Goal: Information Seeking & Learning: Learn about a topic

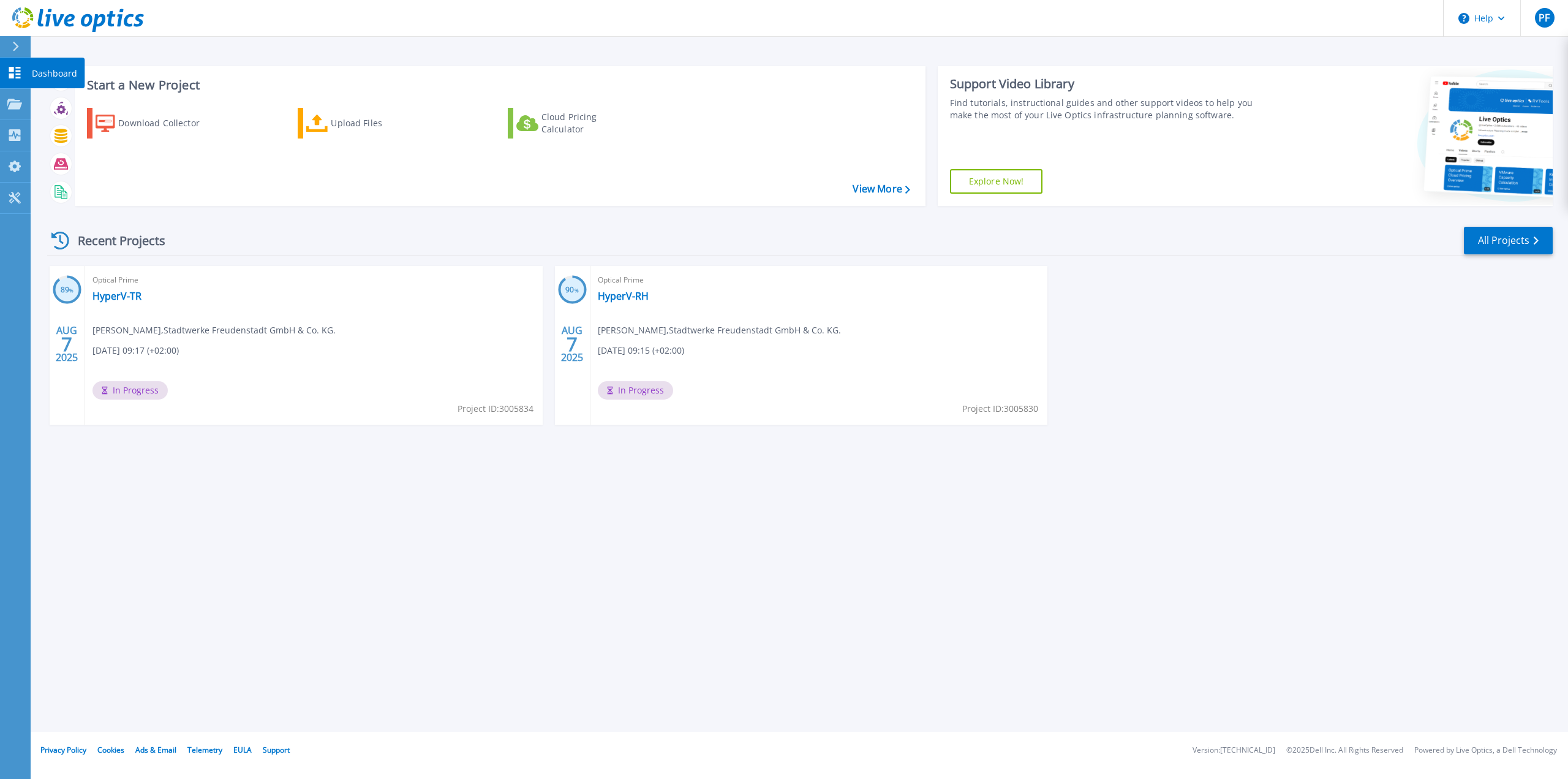
click at [7, 76] on icon at bounding box center [15, 72] width 15 height 12
click at [123, 294] on link "HyperV-TR" at bounding box center [117, 296] width 49 height 12
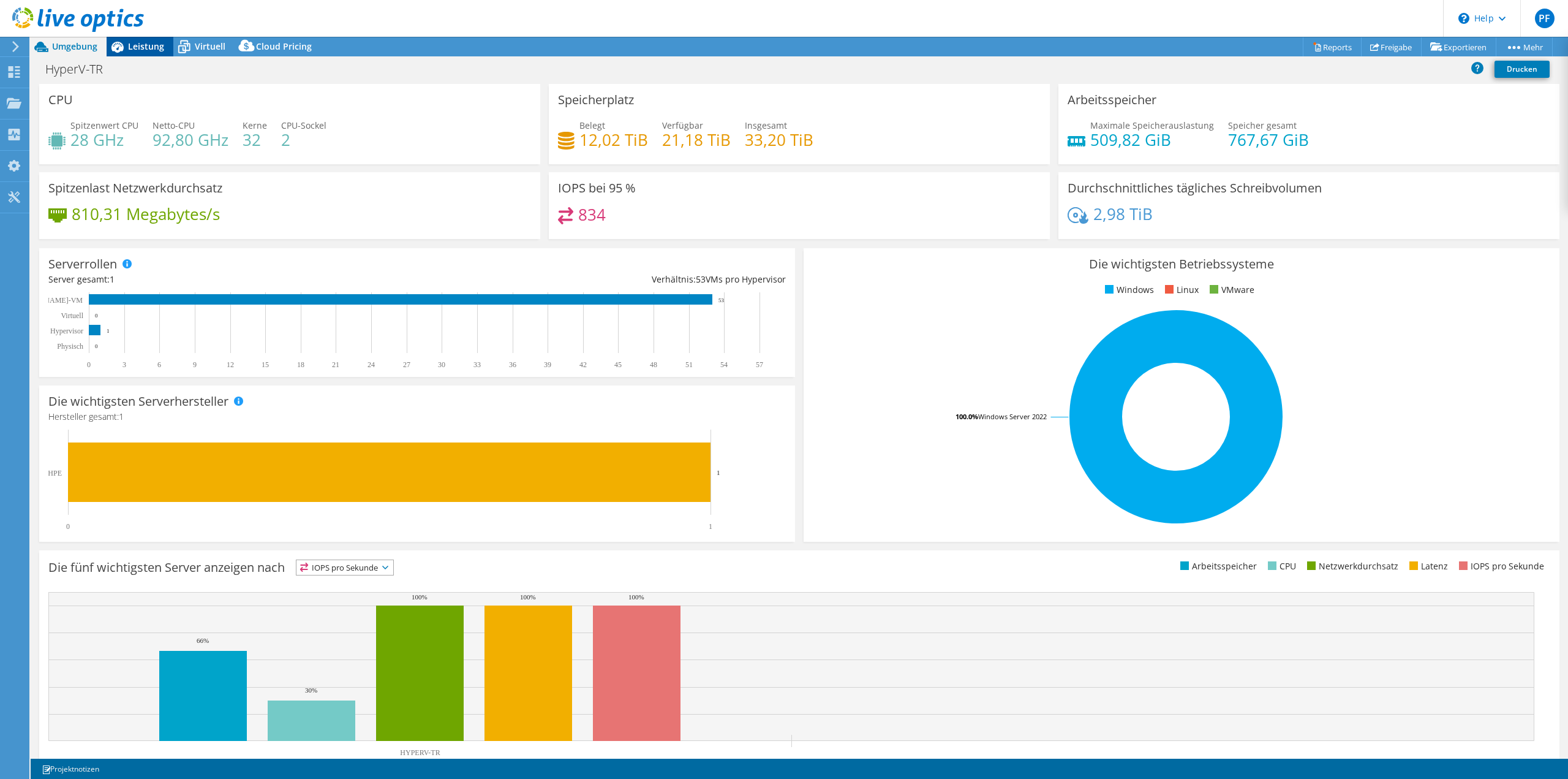
click at [149, 48] on span "Leistung" at bounding box center [146, 46] width 36 height 12
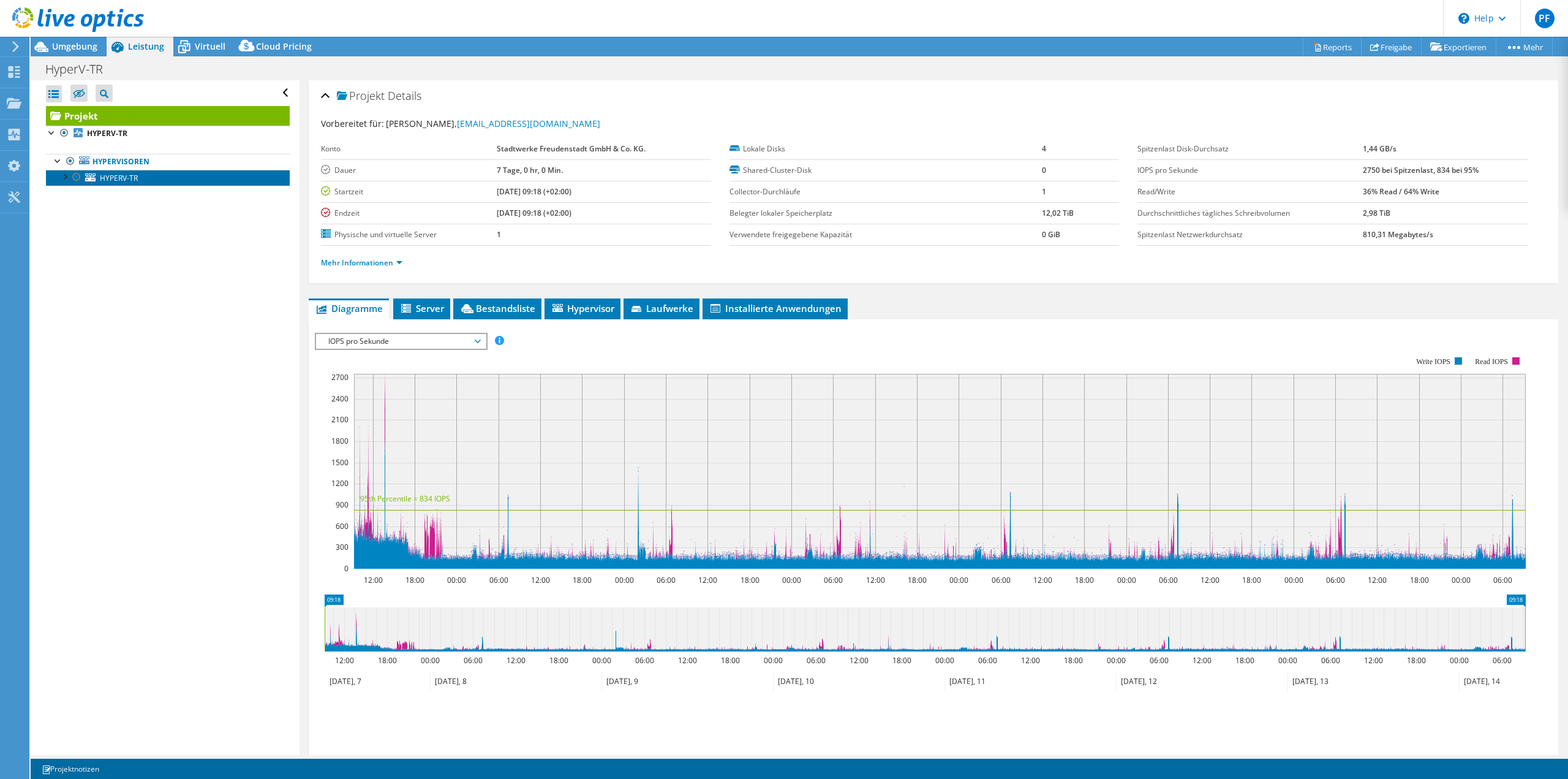
click at [115, 179] on span "HYPERV-TR" at bounding box center [119, 177] width 38 height 10
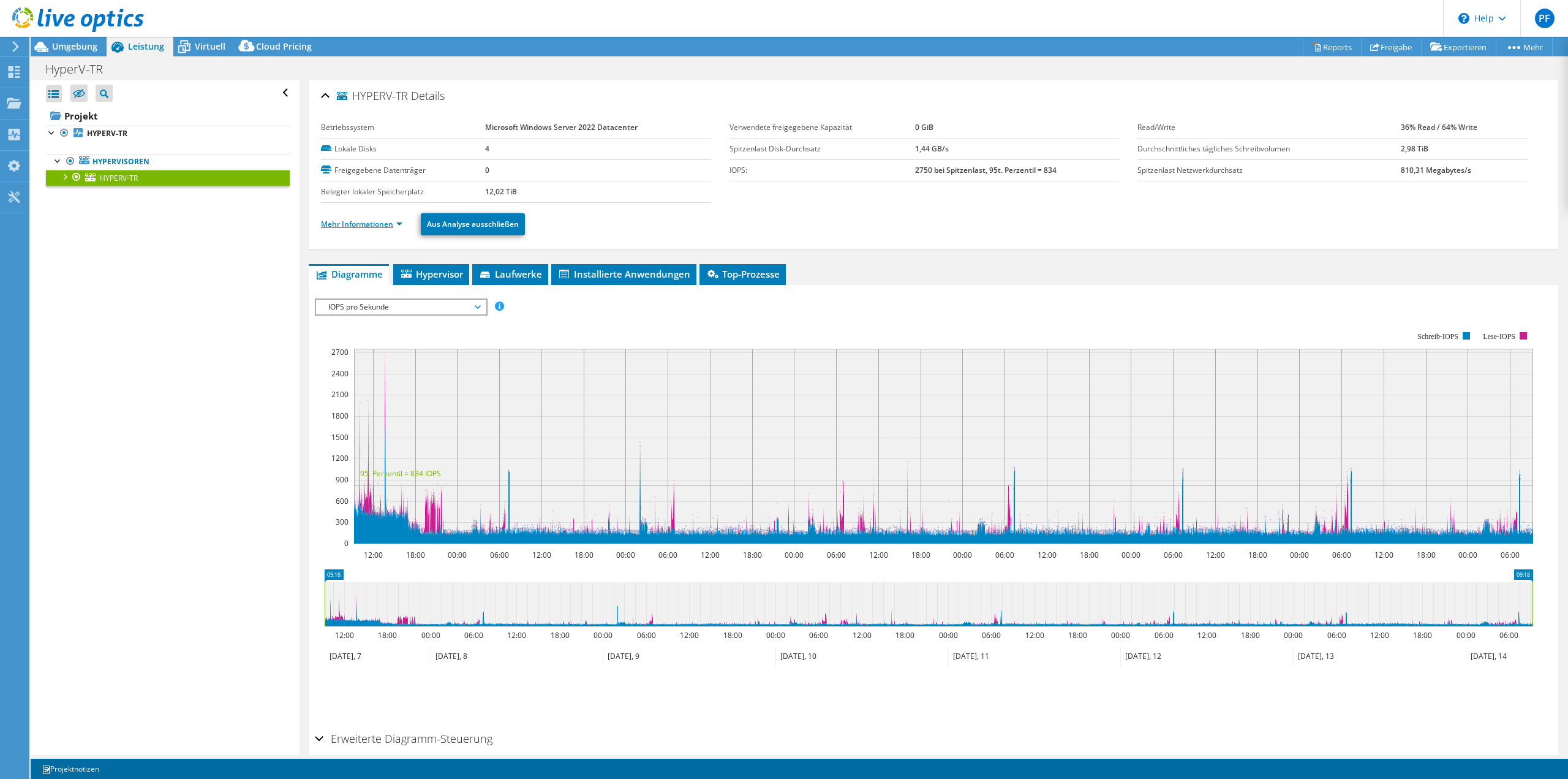
click at [374, 224] on link "Mehr Informationen" at bounding box center [362, 224] width 82 height 10
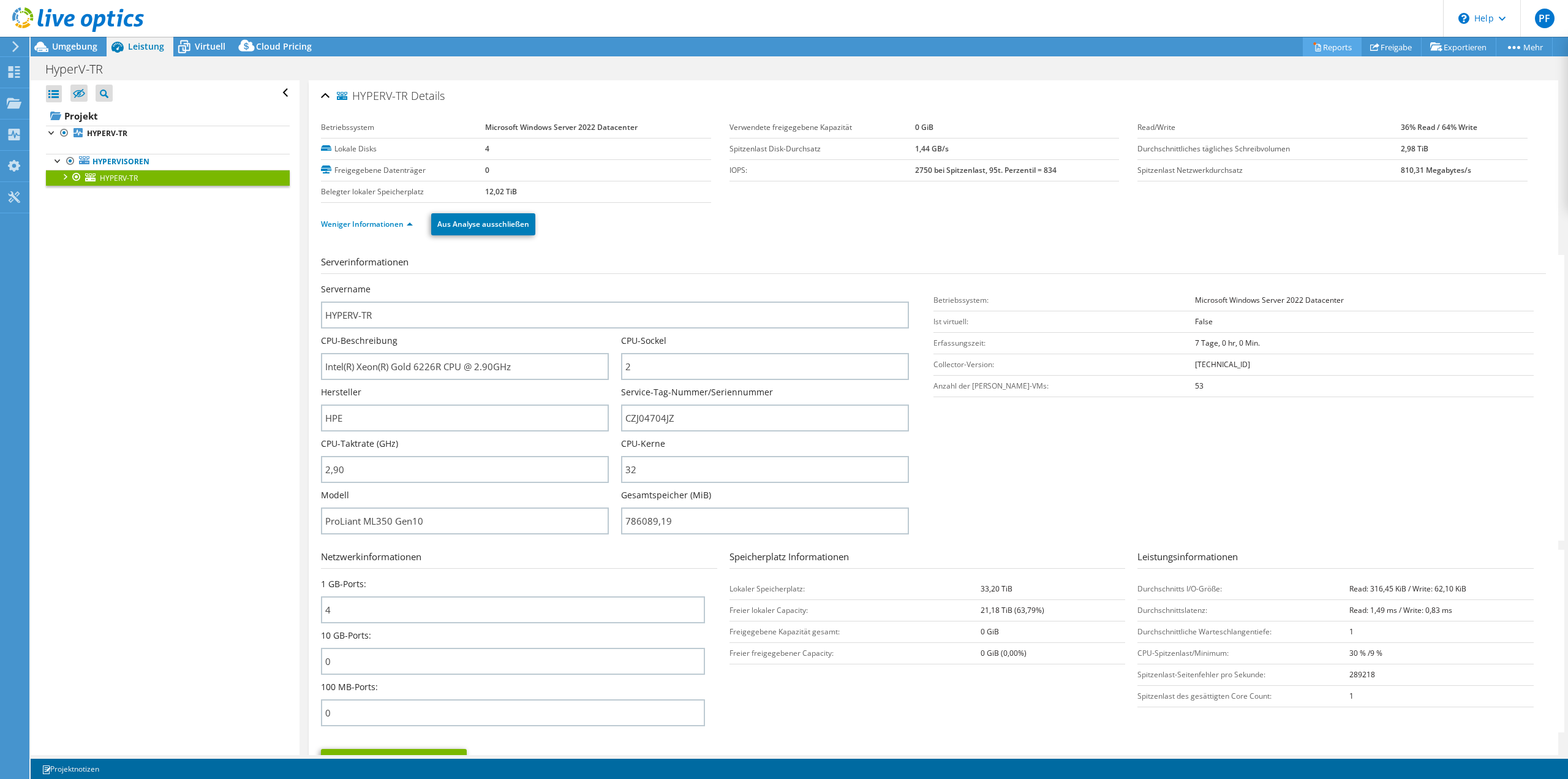
click at [1332, 46] on link "Reports" at bounding box center [1332, 47] width 59 height 19
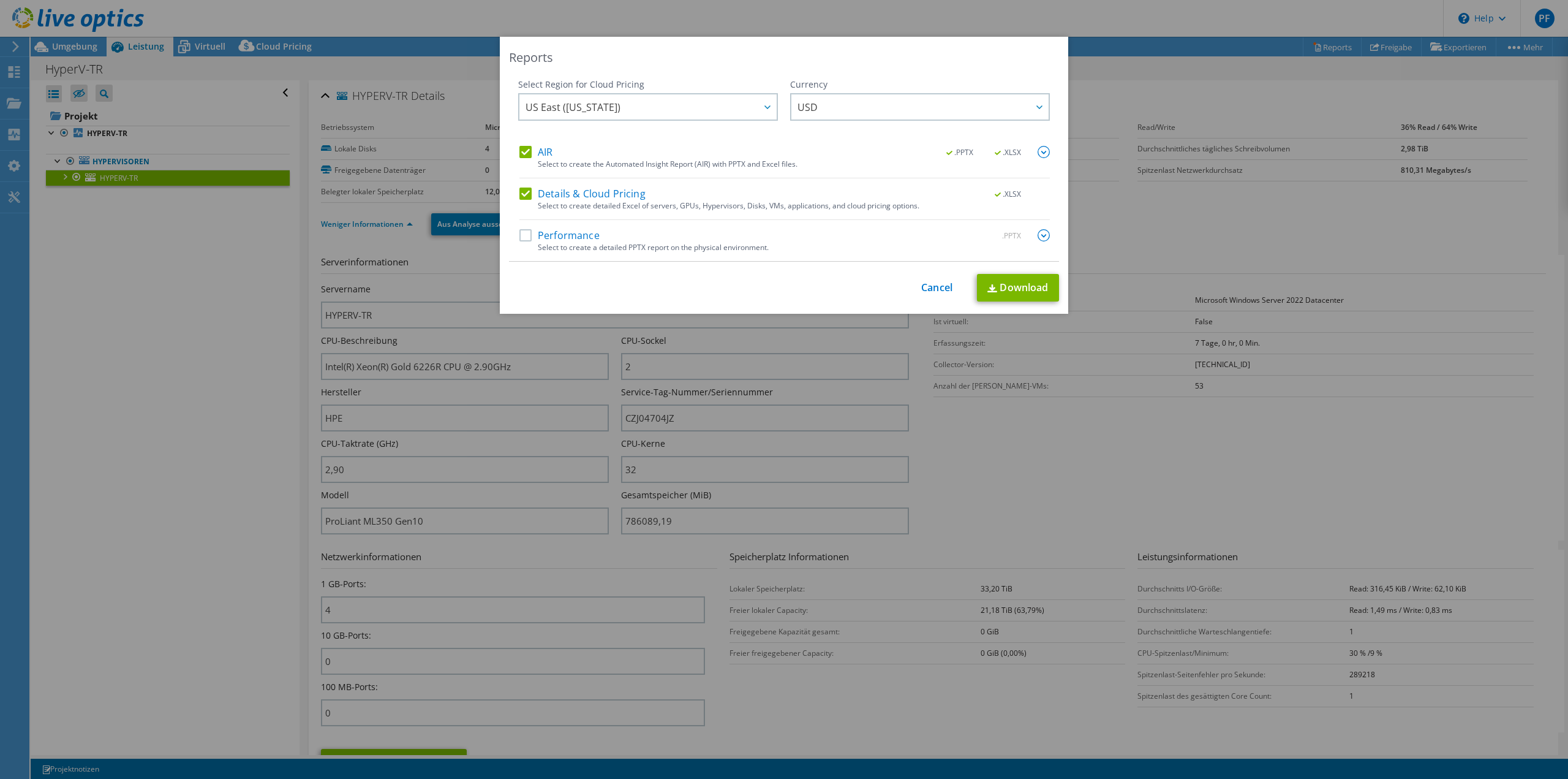
click at [574, 236] on label "Performance" at bounding box center [559, 235] width 80 height 12
click at [0, 0] on input "Performance" at bounding box center [0, 0] width 0 height 0
click at [716, 102] on span "US East ([US_STATE])" at bounding box center [651, 106] width 251 height 25
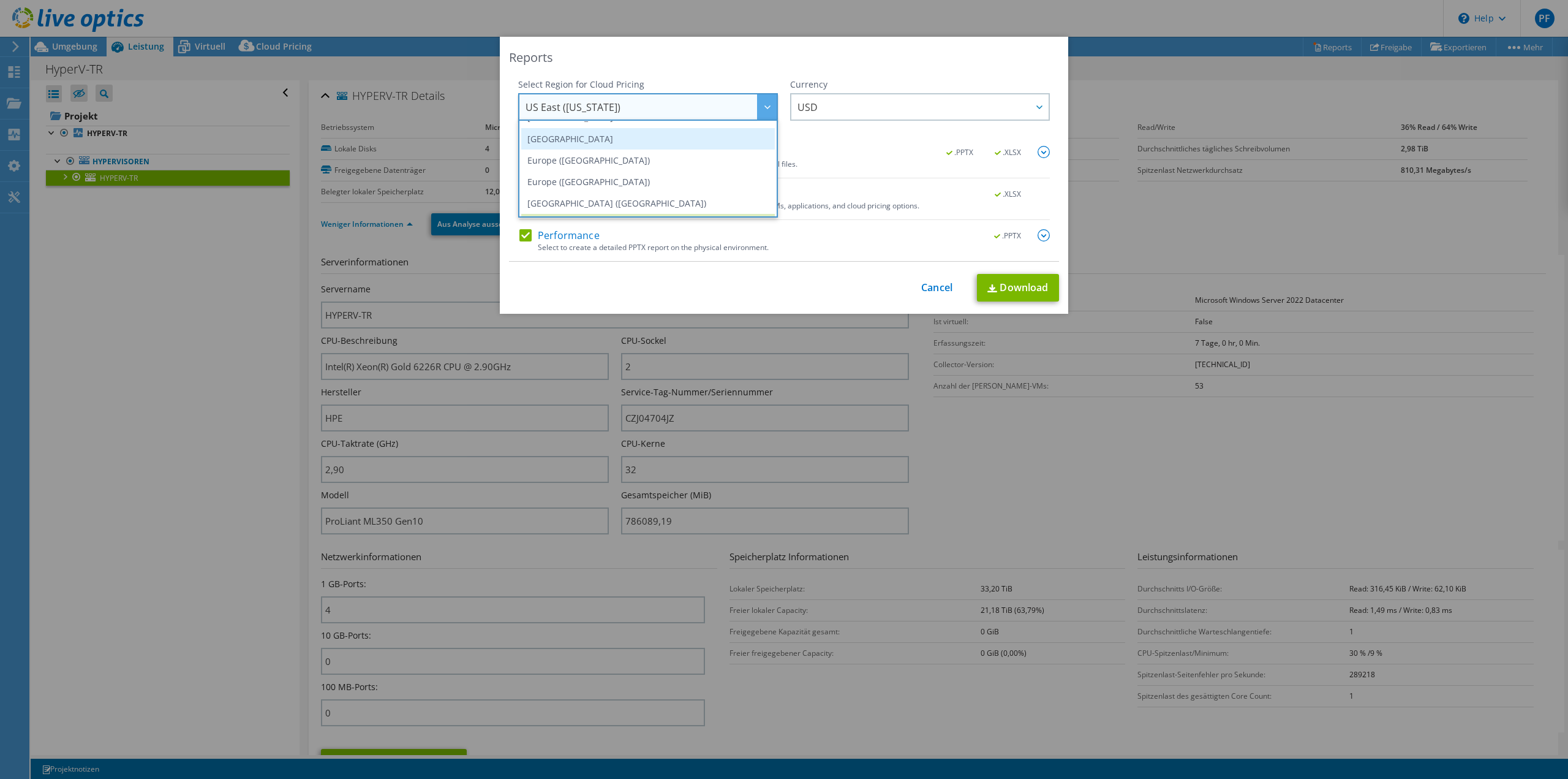
scroll to position [104, 0]
click at [602, 170] on li "Europe ([GEOGRAPHIC_DATA])" at bounding box center [648, 179] width 253 height 21
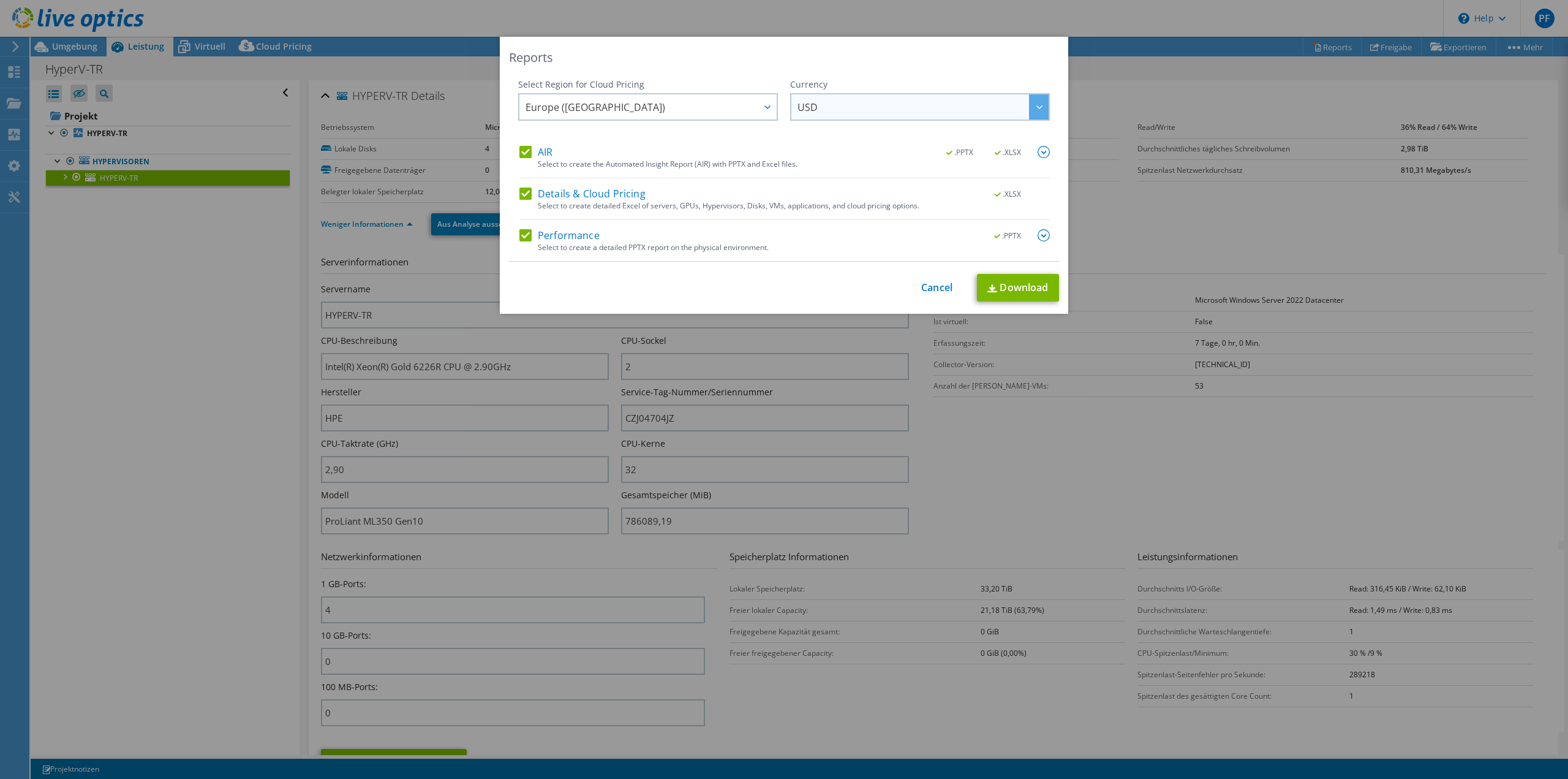
click at [924, 112] on span "USD" at bounding box center [923, 106] width 251 height 25
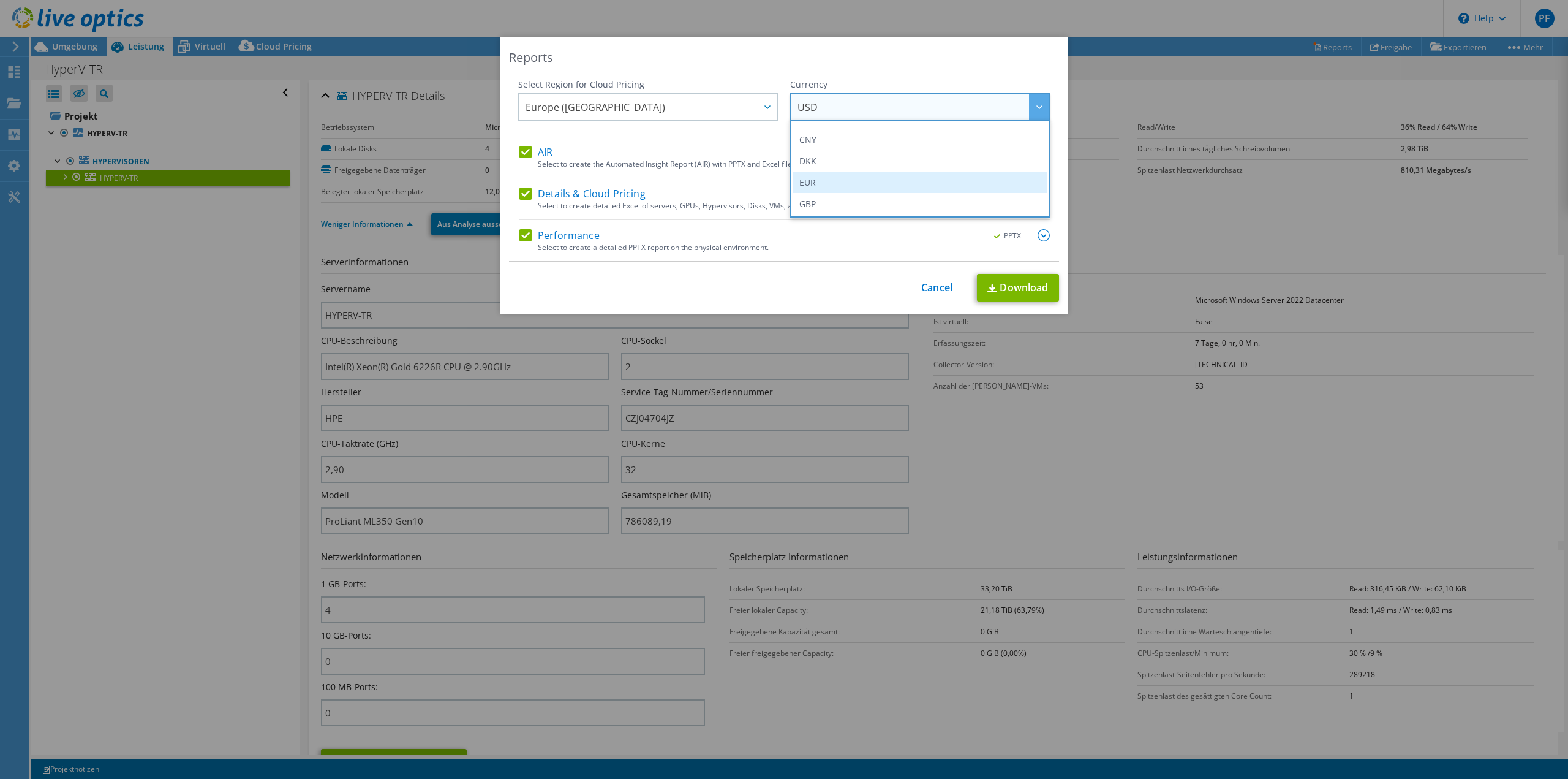
click at [863, 185] on li "EUR" at bounding box center [920, 182] width 253 height 21
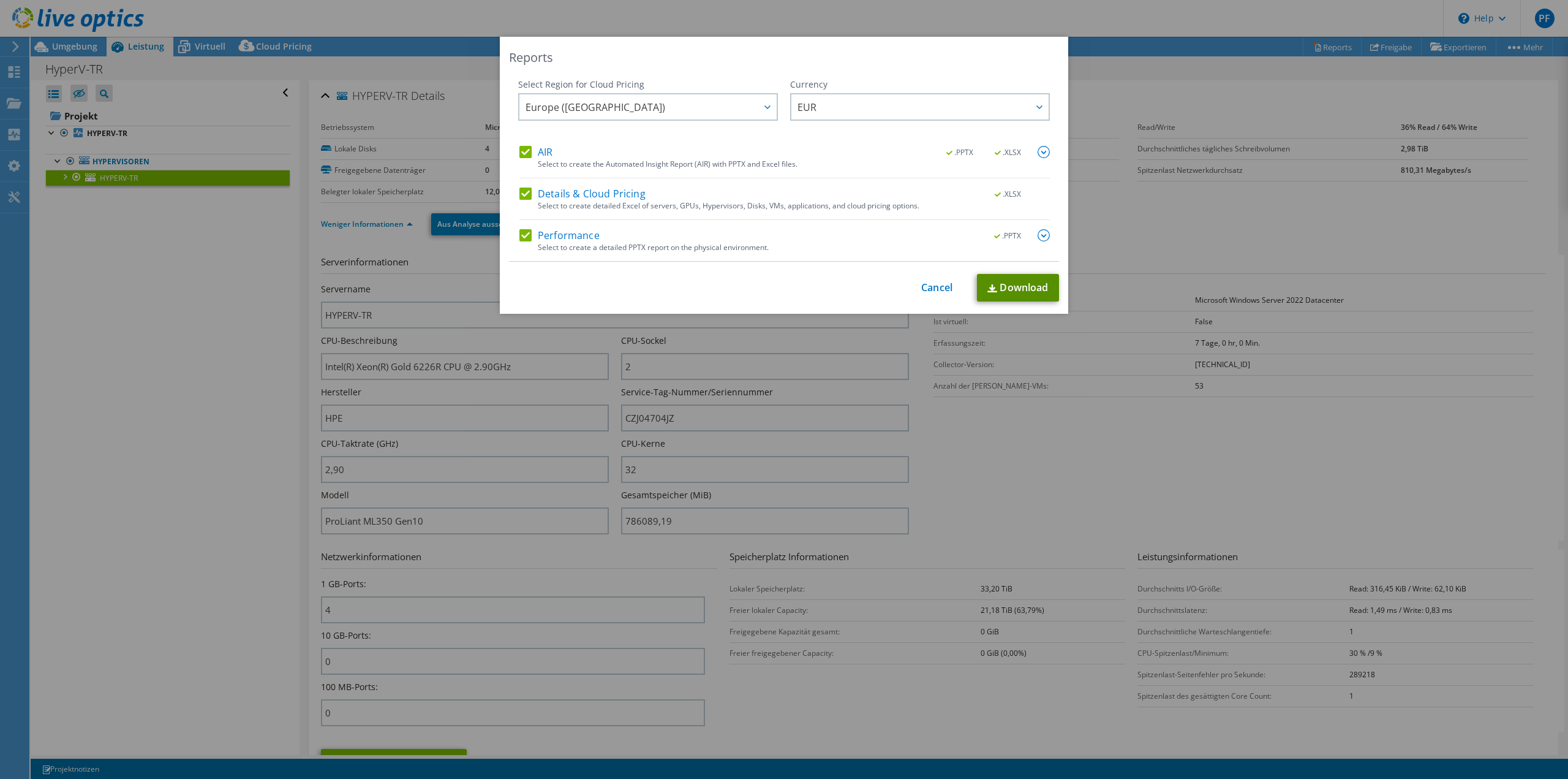
click at [1023, 291] on link "Download" at bounding box center [1018, 288] width 82 height 27
click at [166, 414] on div "Reports Select Region for Cloud Pricing Asia Pacific (Hong Kong) Asia Pacific (…" at bounding box center [784, 389] width 1568 height 705
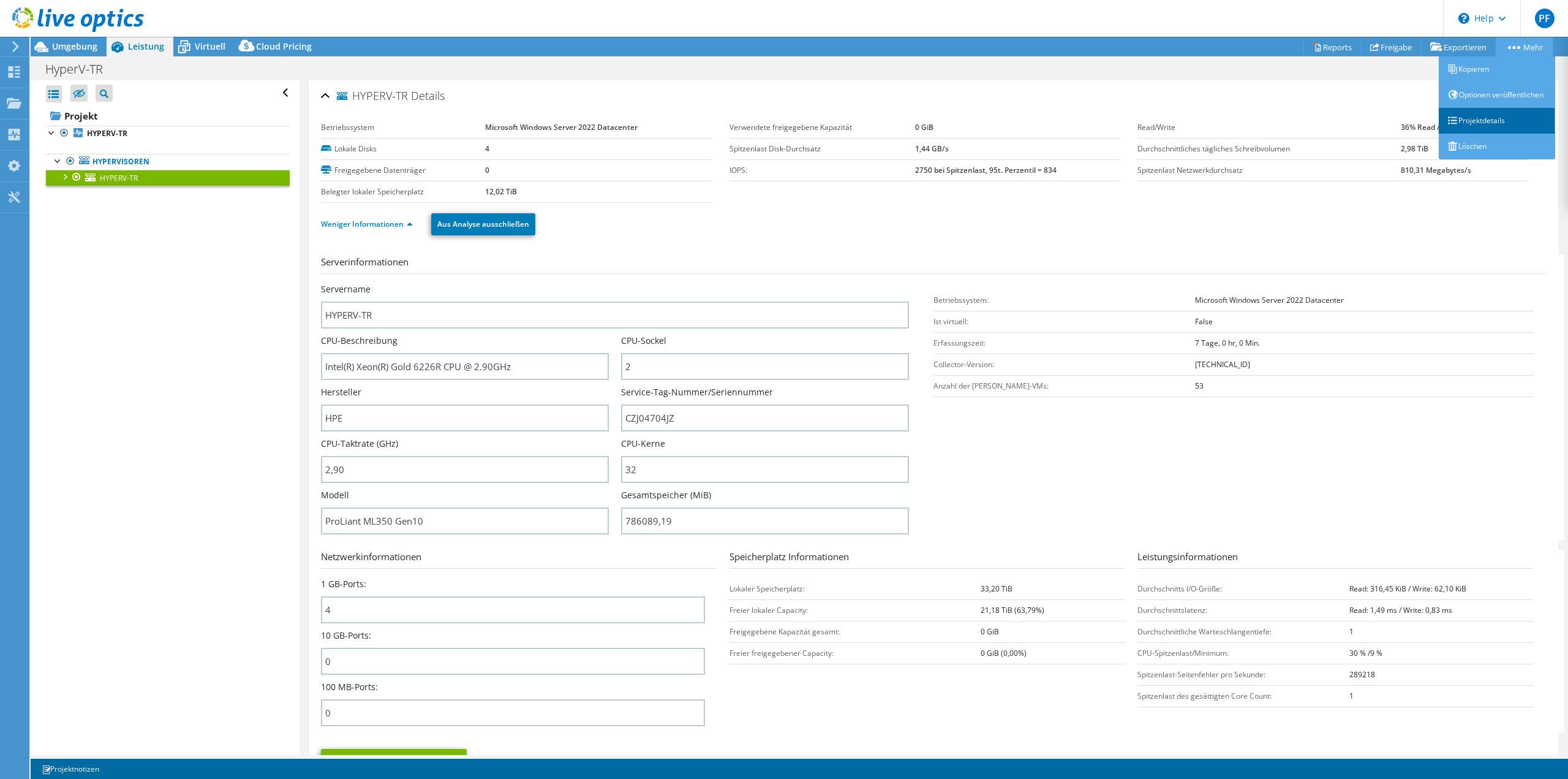
click at [1504, 133] on link "Projektdetails" at bounding box center [1497, 121] width 117 height 26
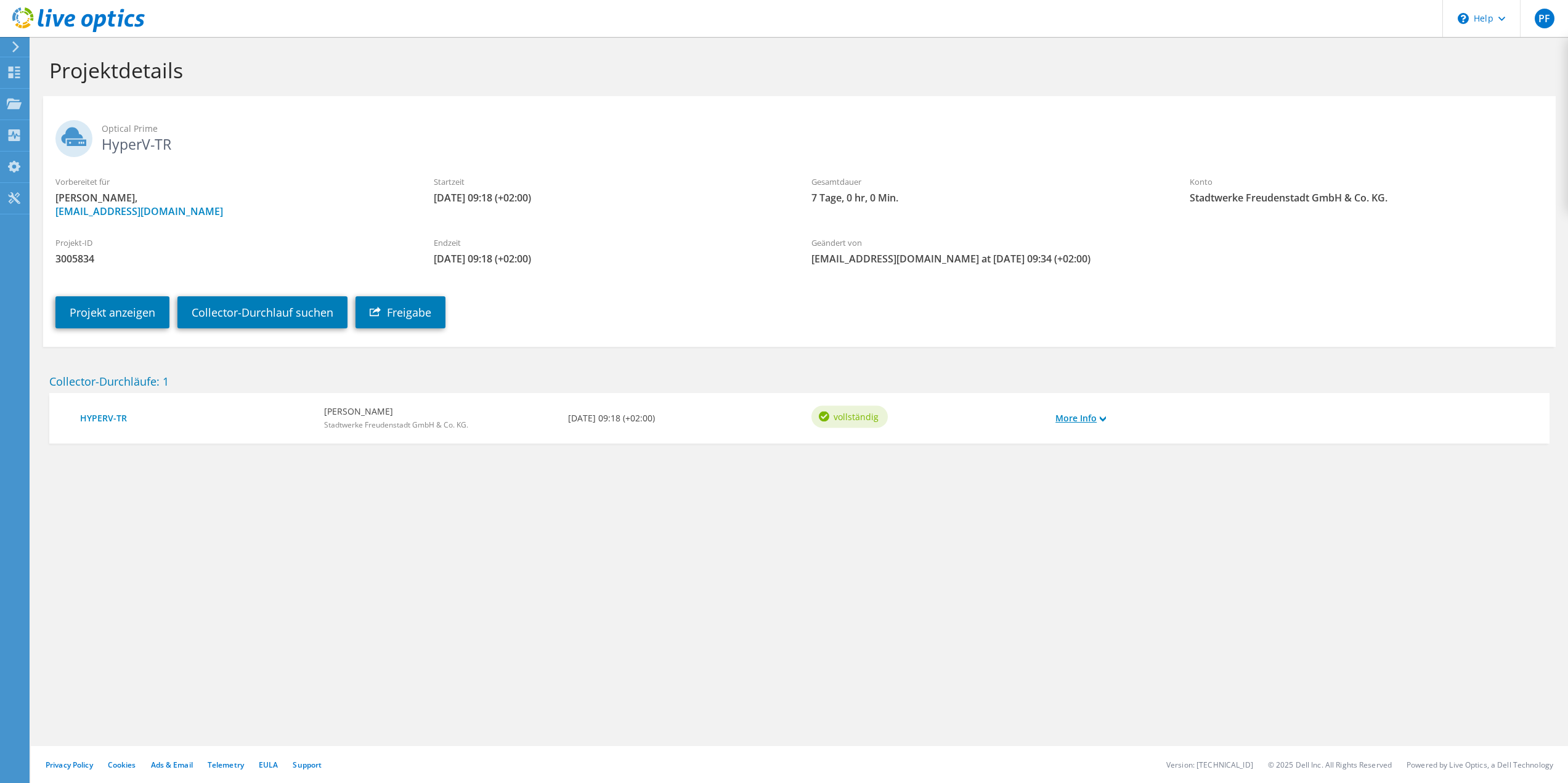
click at [1074, 416] on link "More Info" at bounding box center [1081, 418] width 51 height 14
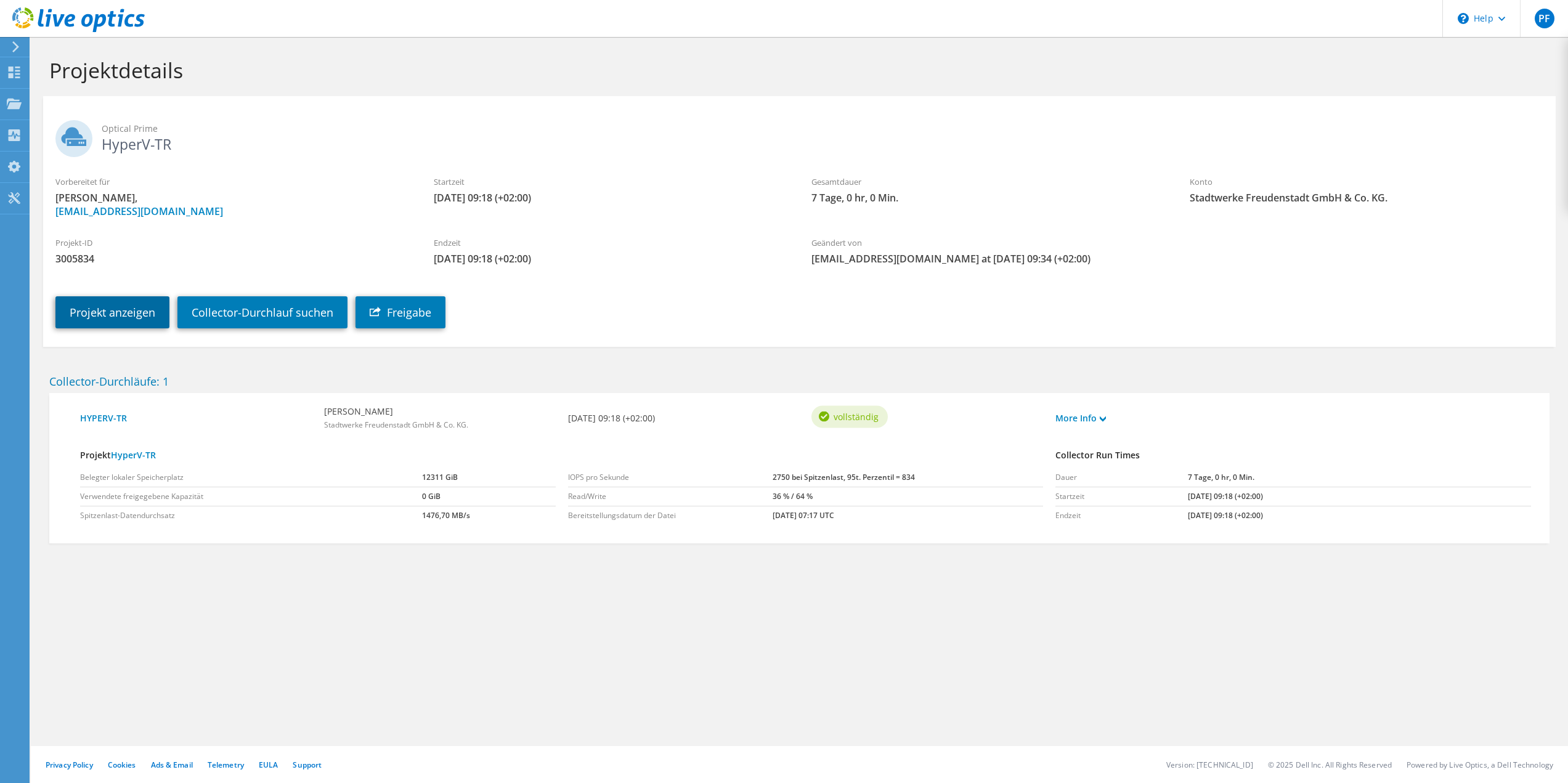
drag, startPoint x: 131, startPoint y: 310, endPoint x: 149, endPoint y: 314, distance: 18.4
click at [131, 310] on link "Projekt anzeigen" at bounding box center [112, 312] width 114 height 32
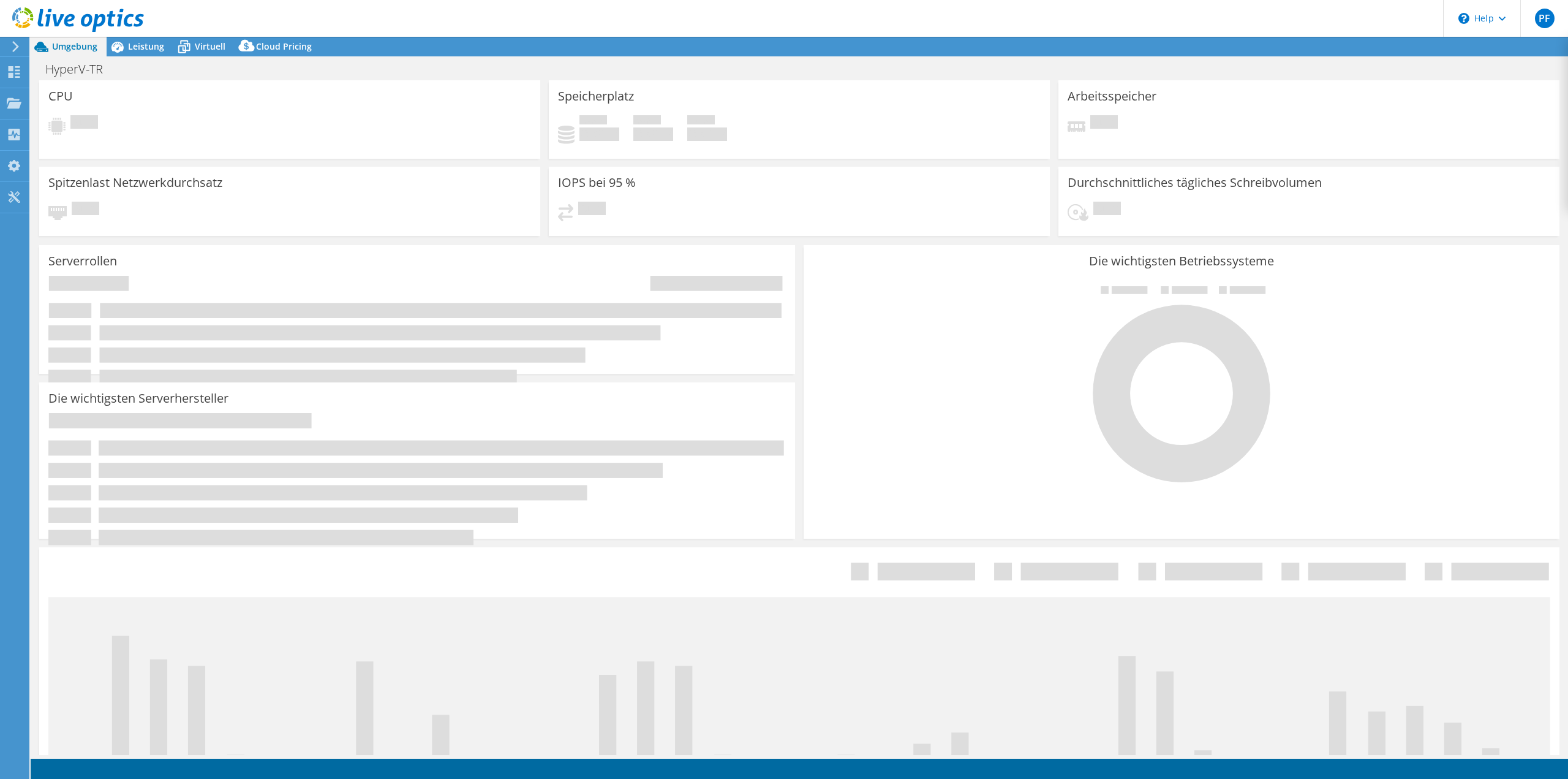
select select "EUFrankfurt"
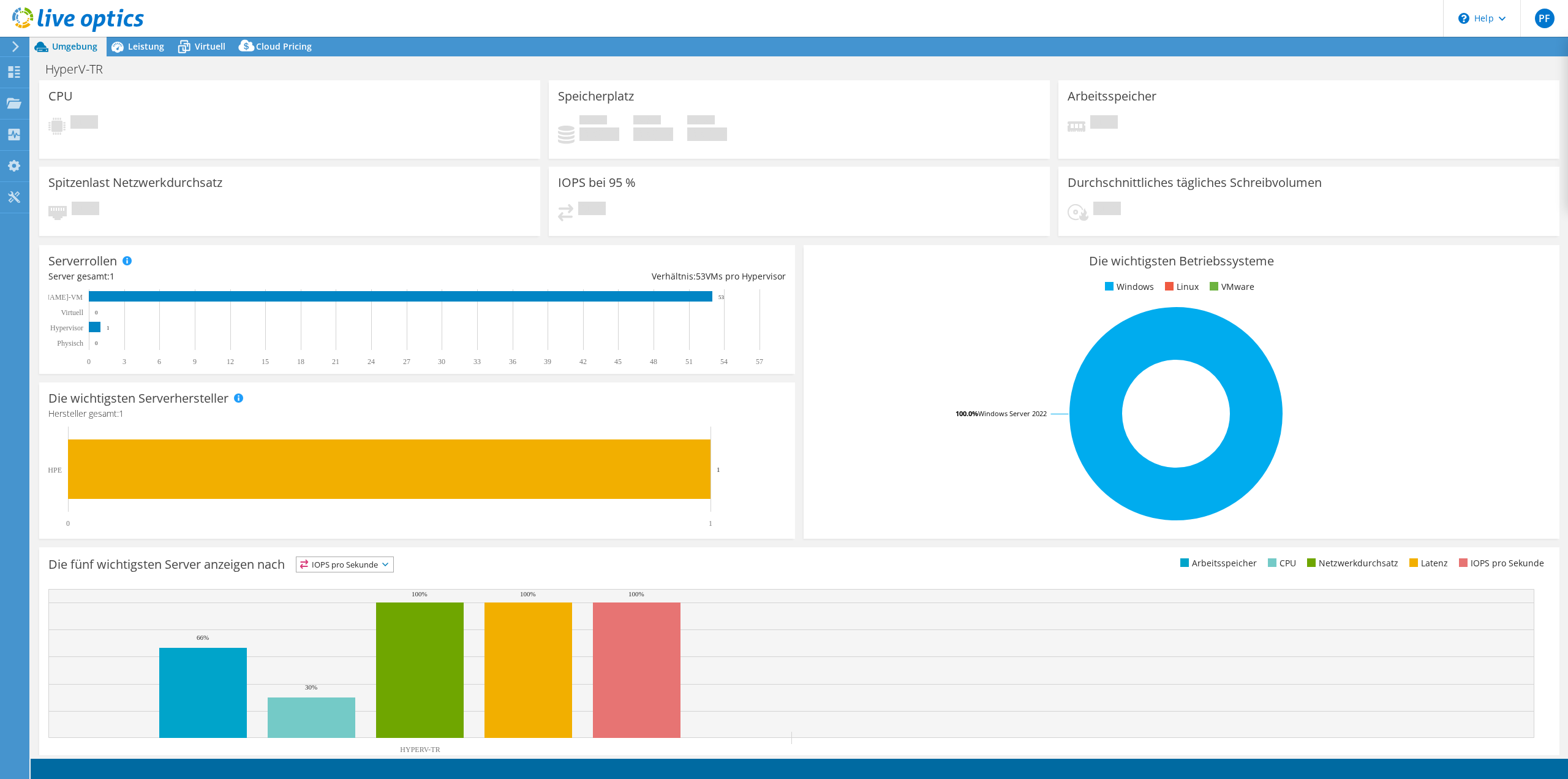
select select "EUR"
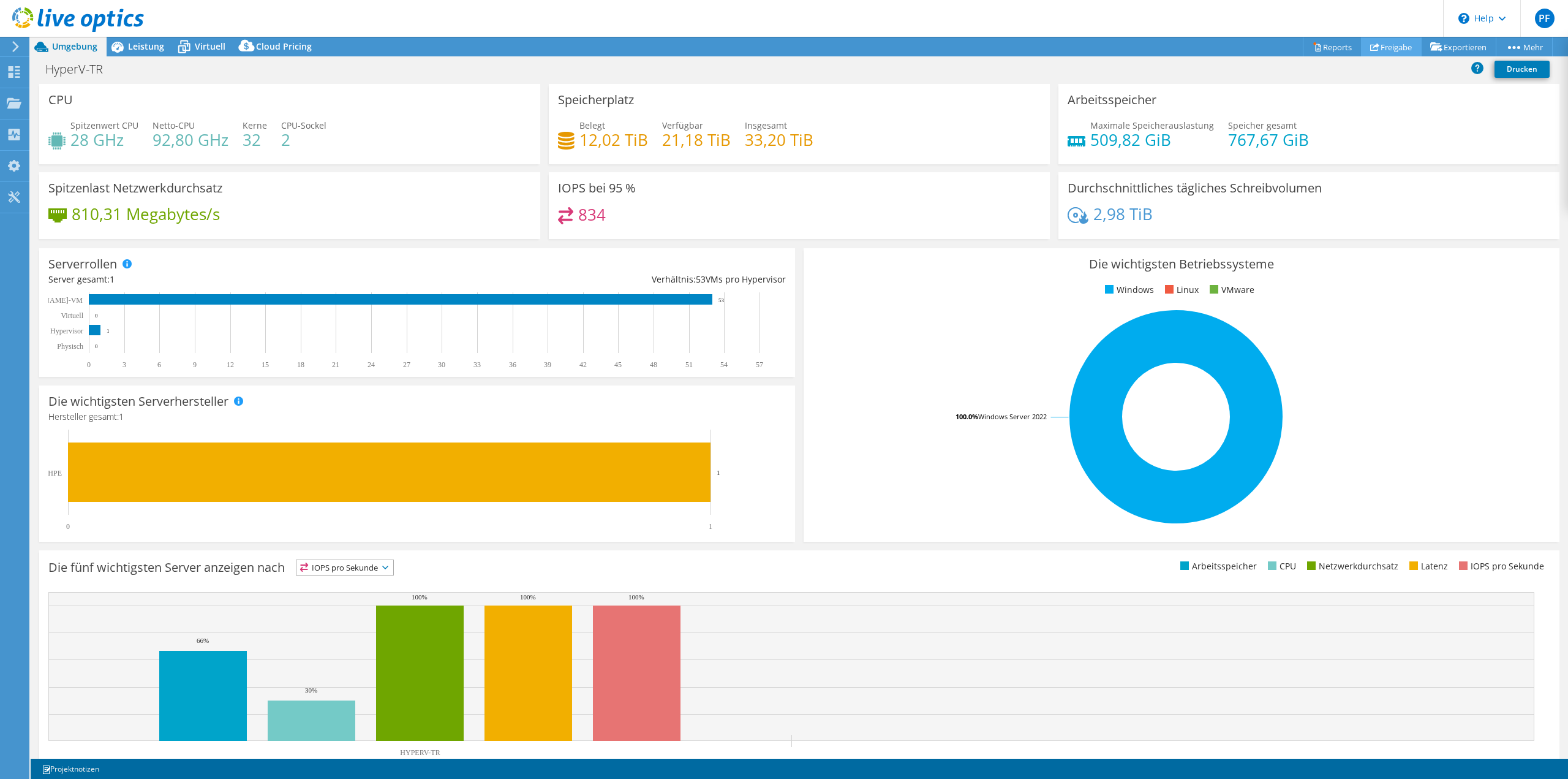
click at [1383, 45] on link "Freigabe" at bounding box center [1391, 47] width 61 height 19
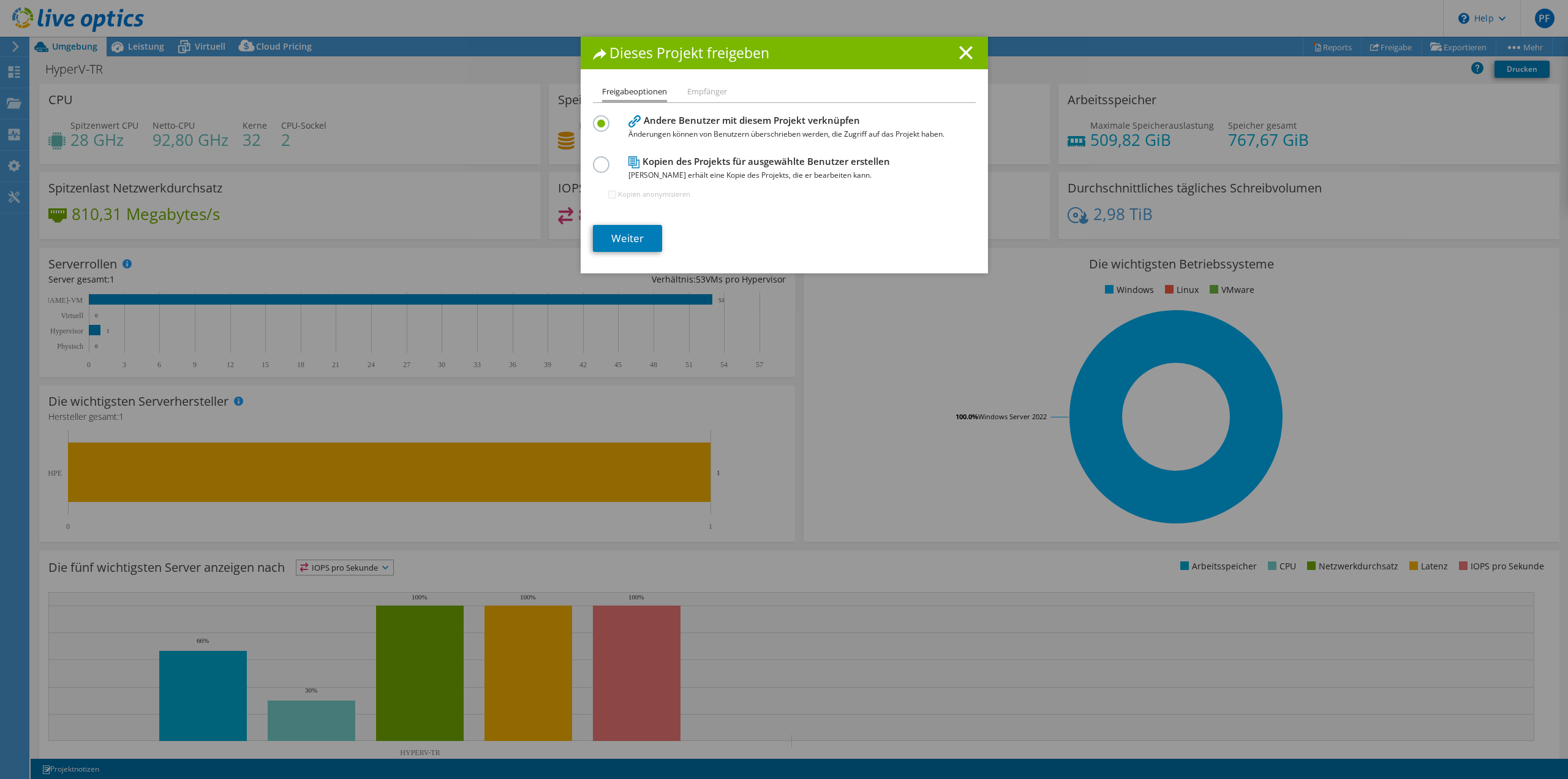
click at [707, 91] on li "Empfänger" at bounding box center [707, 92] width 40 height 15
click at [962, 52] on line at bounding box center [966, 52] width 12 height 12
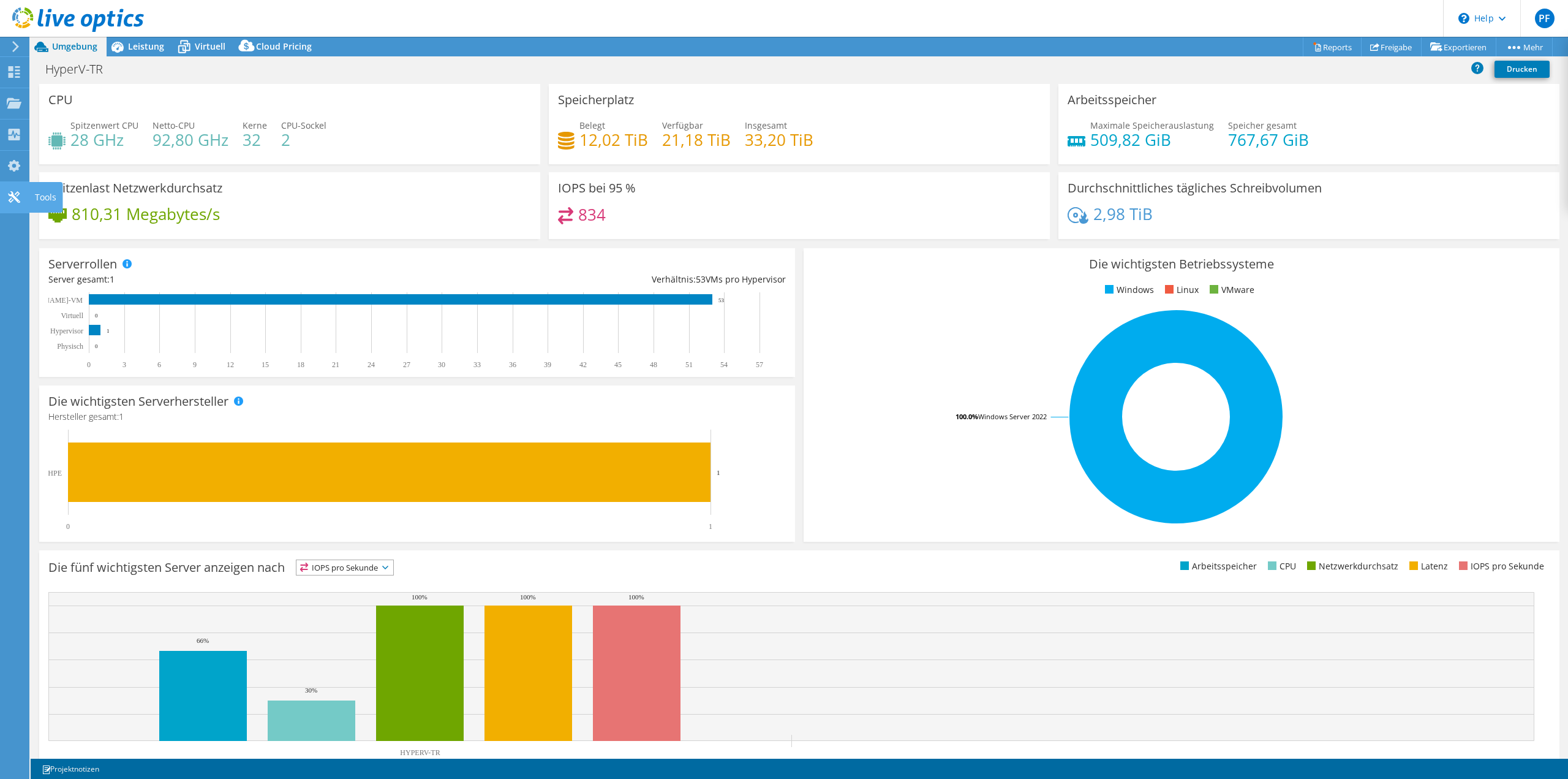
click at [18, 195] on icon at bounding box center [14, 196] width 15 height 12
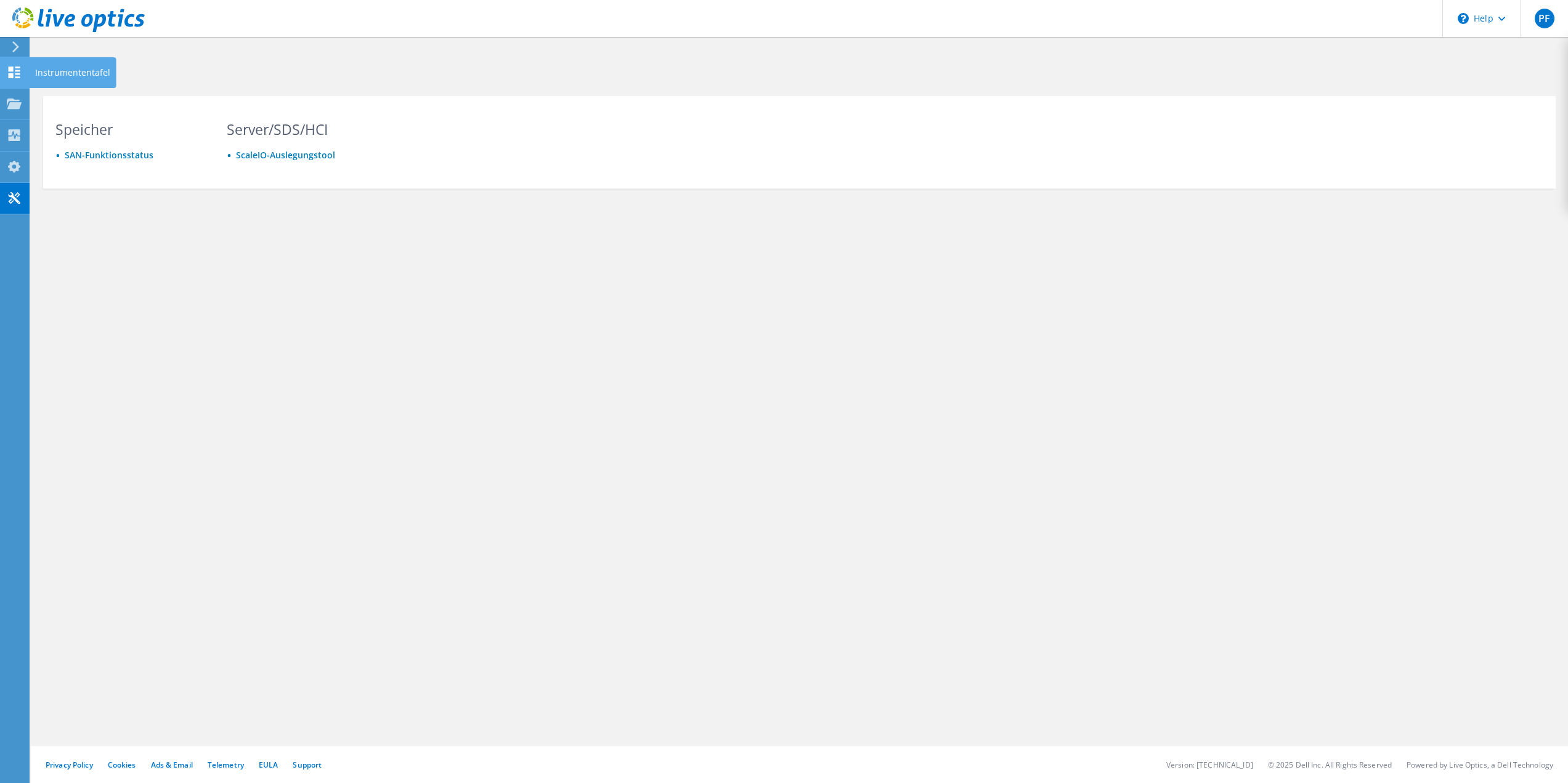
click at [16, 69] on icon at bounding box center [14, 72] width 15 height 12
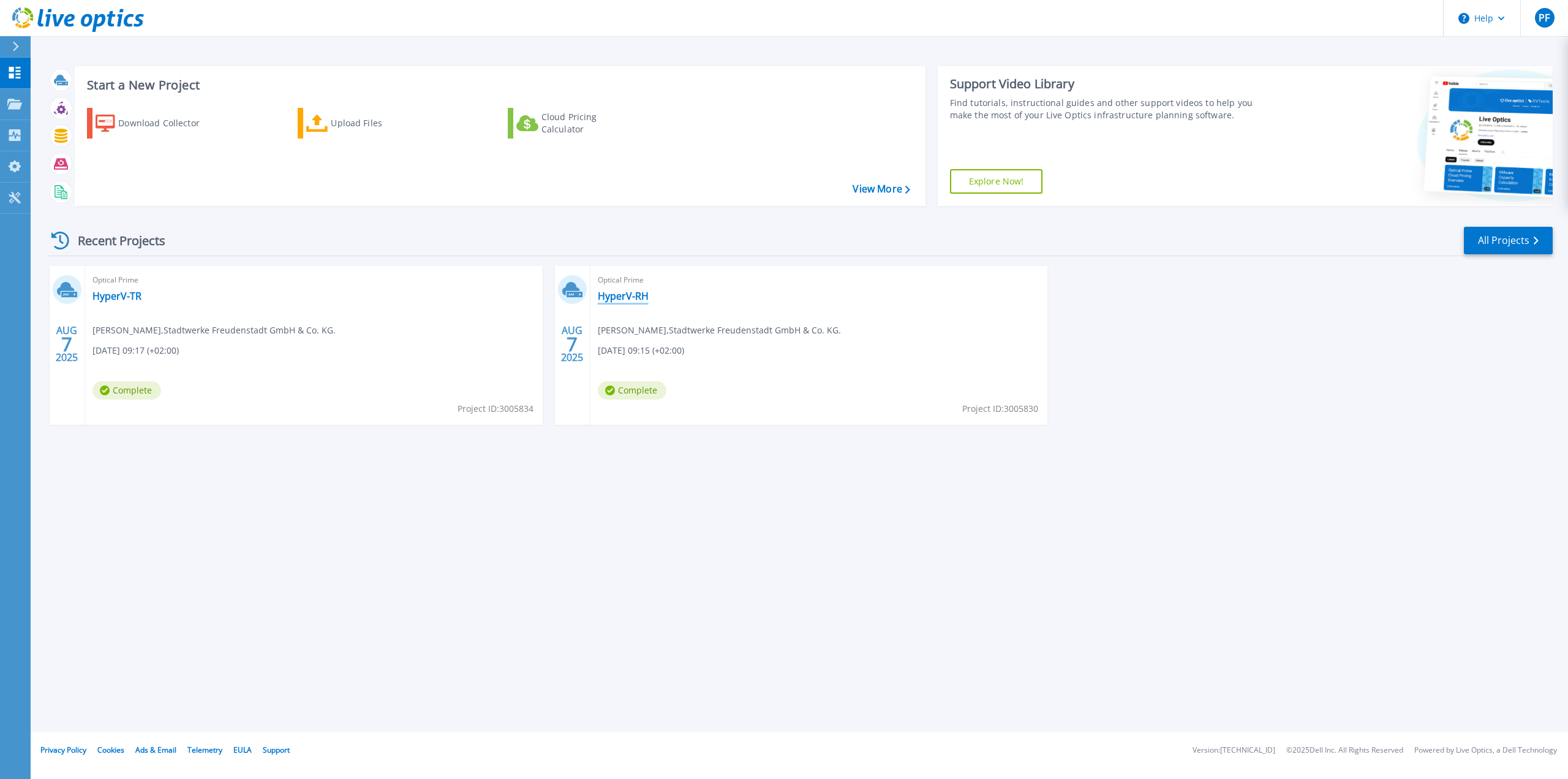
drag, startPoint x: 631, startPoint y: 294, endPoint x: 639, endPoint y: 309, distance: 17.0
click at [631, 294] on link "HyperV-RH" at bounding box center [623, 296] width 51 height 12
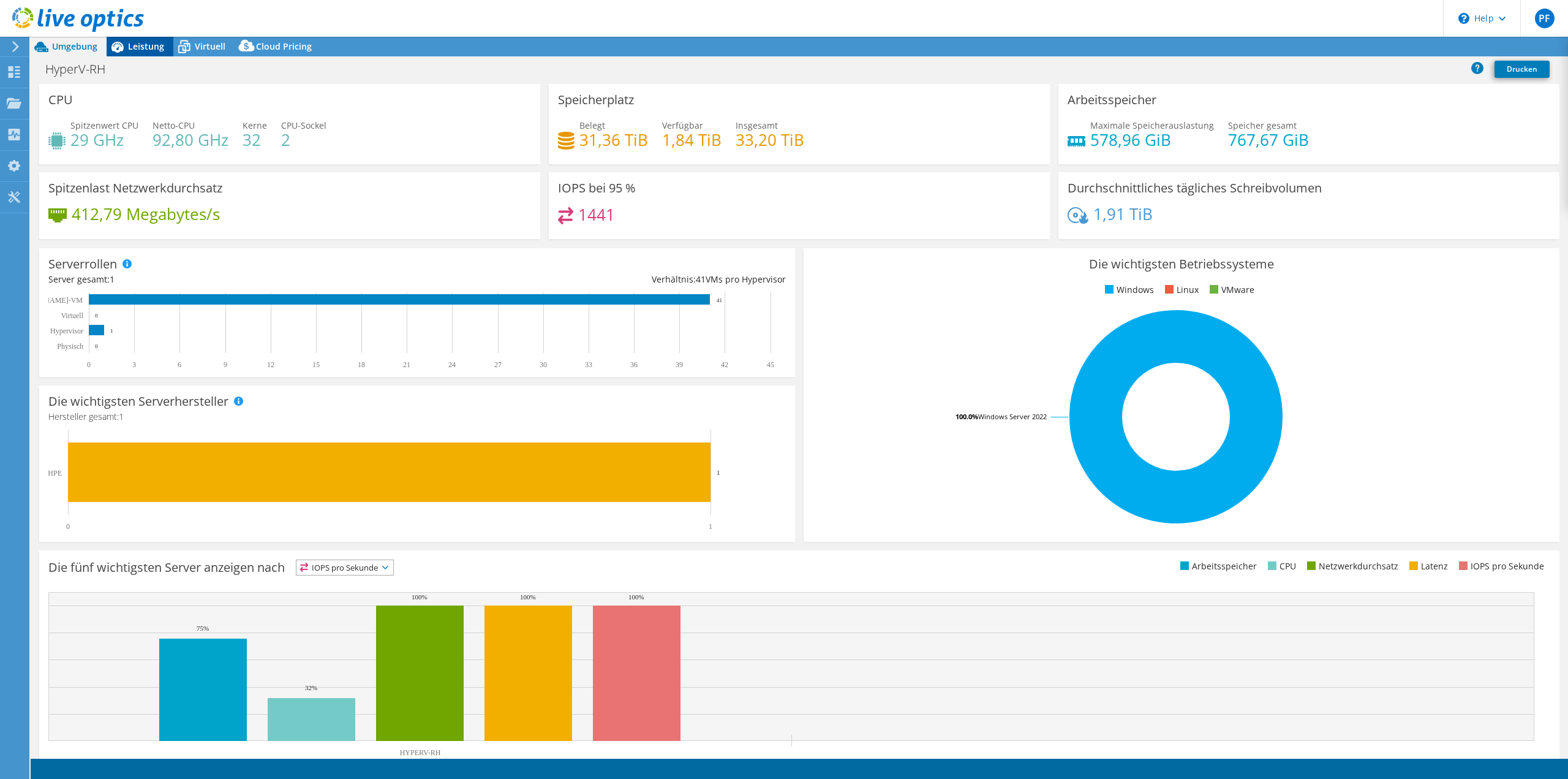
click at [153, 42] on span "Leistung" at bounding box center [146, 46] width 36 height 12
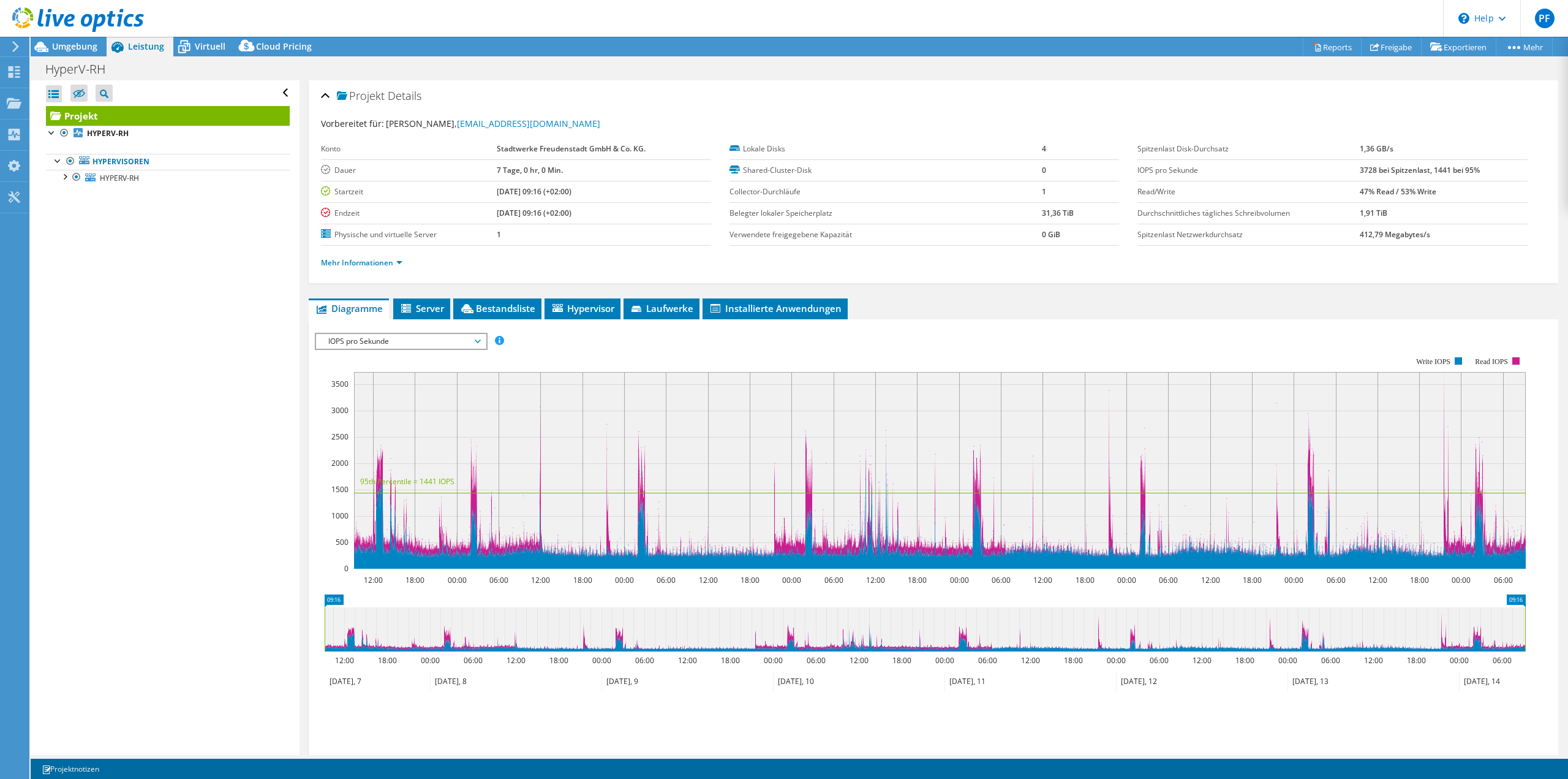
click at [454, 338] on span "IOPS pro Sekunde" at bounding box center [401, 341] width 157 height 15
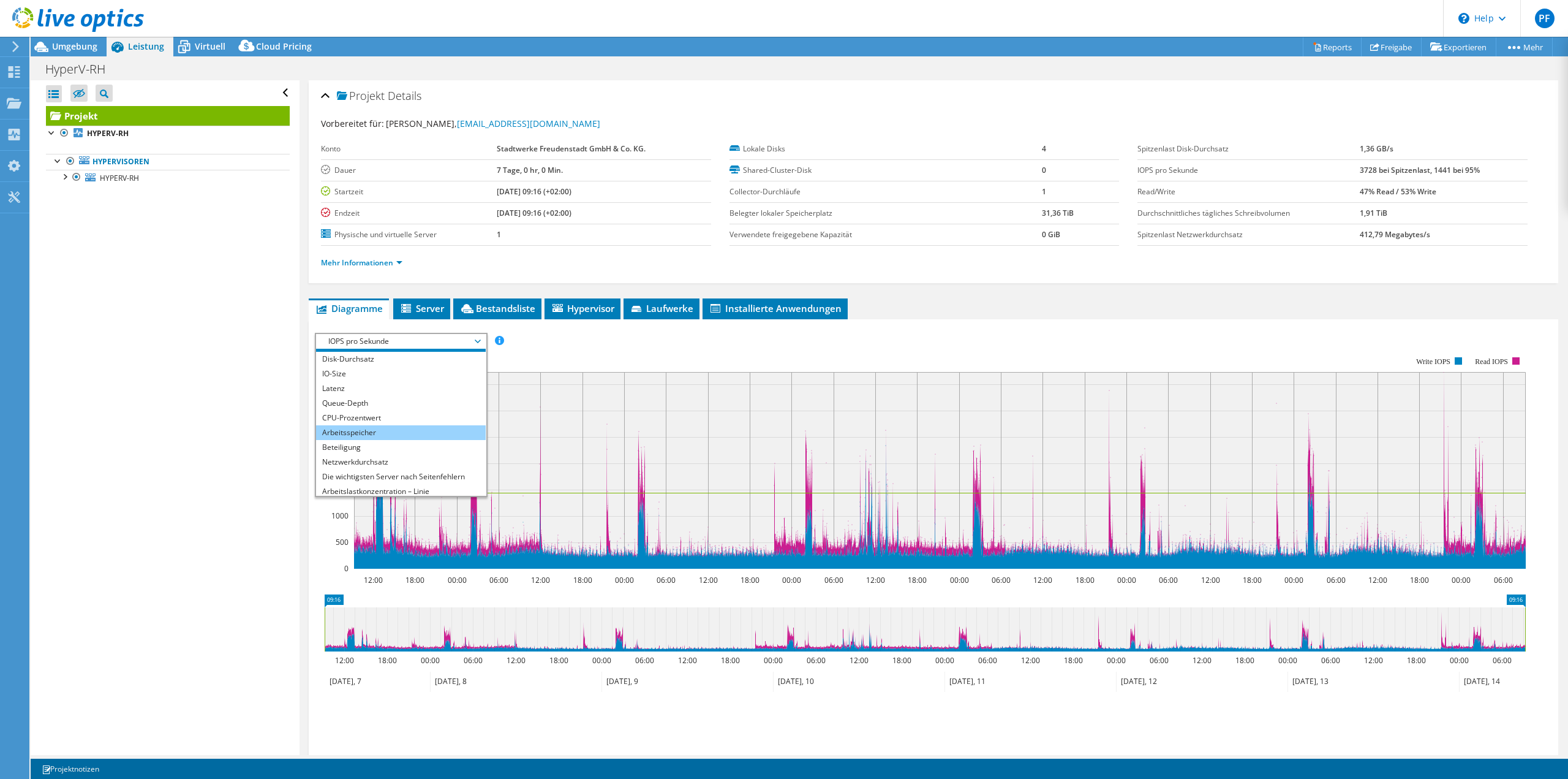
scroll to position [44, 0]
click at [430, 446] on li "Die wichtigsten Server nach Seitenfehlern" at bounding box center [401, 444] width 170 height 15
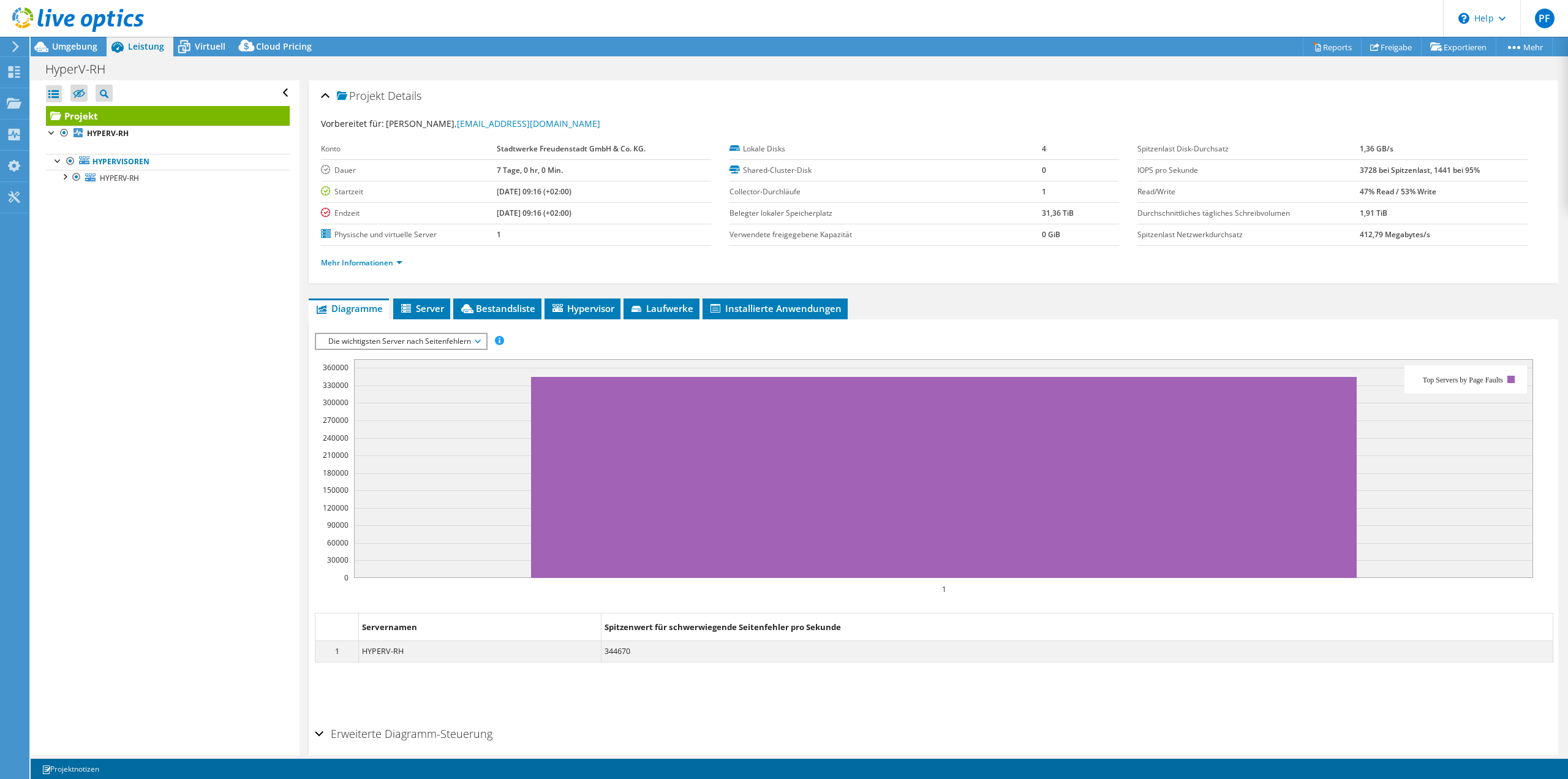
click at [142, 42] on span "Leistung" at bounding box center [146, 46] width 36 height 12
click at [15, 76] on use at bounding box center [14, 72] width 12 height 12
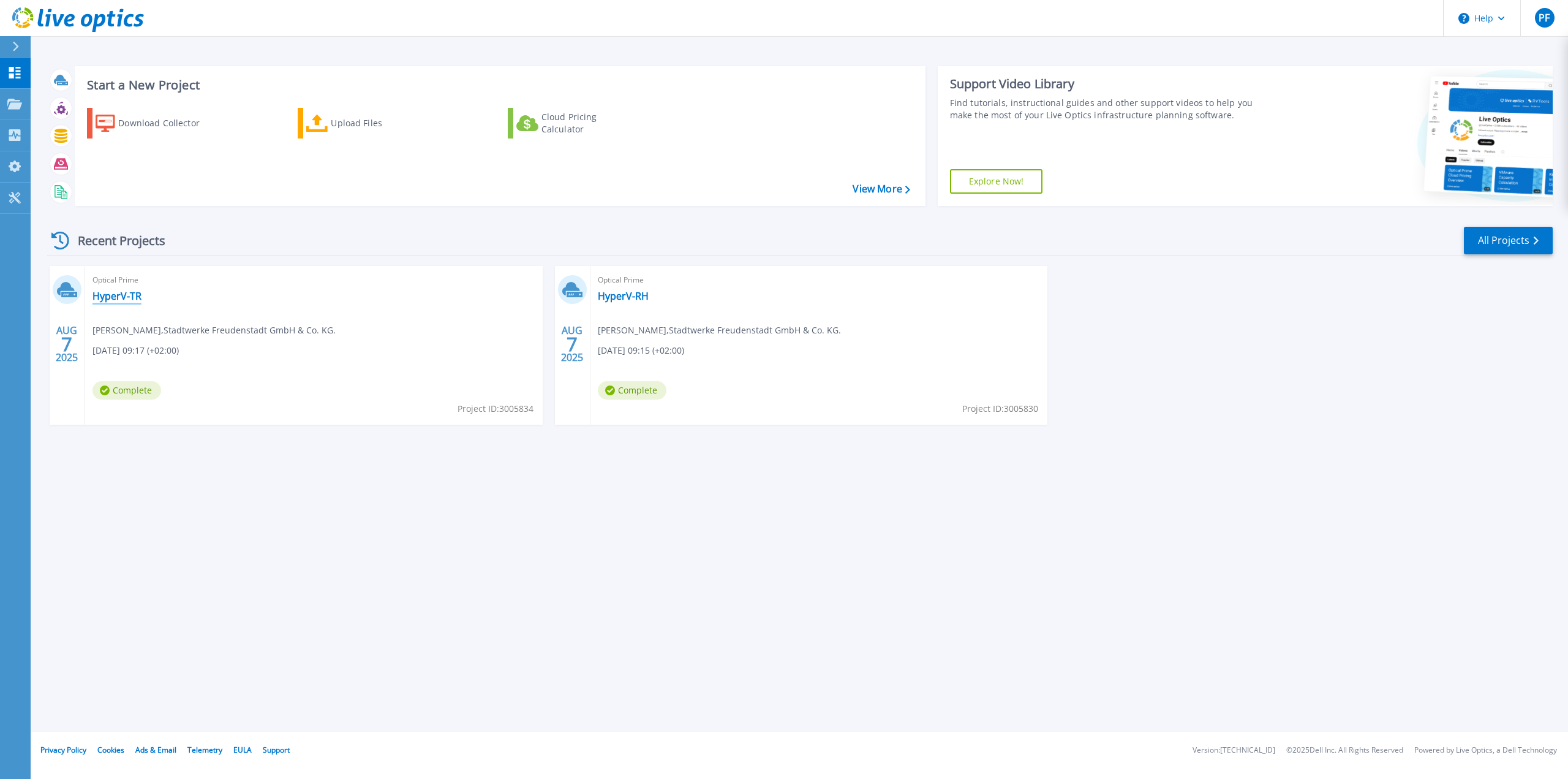
click at [113, 297] on link "HyperV-TR" at bounding box center [117, 296] width 49 height 12
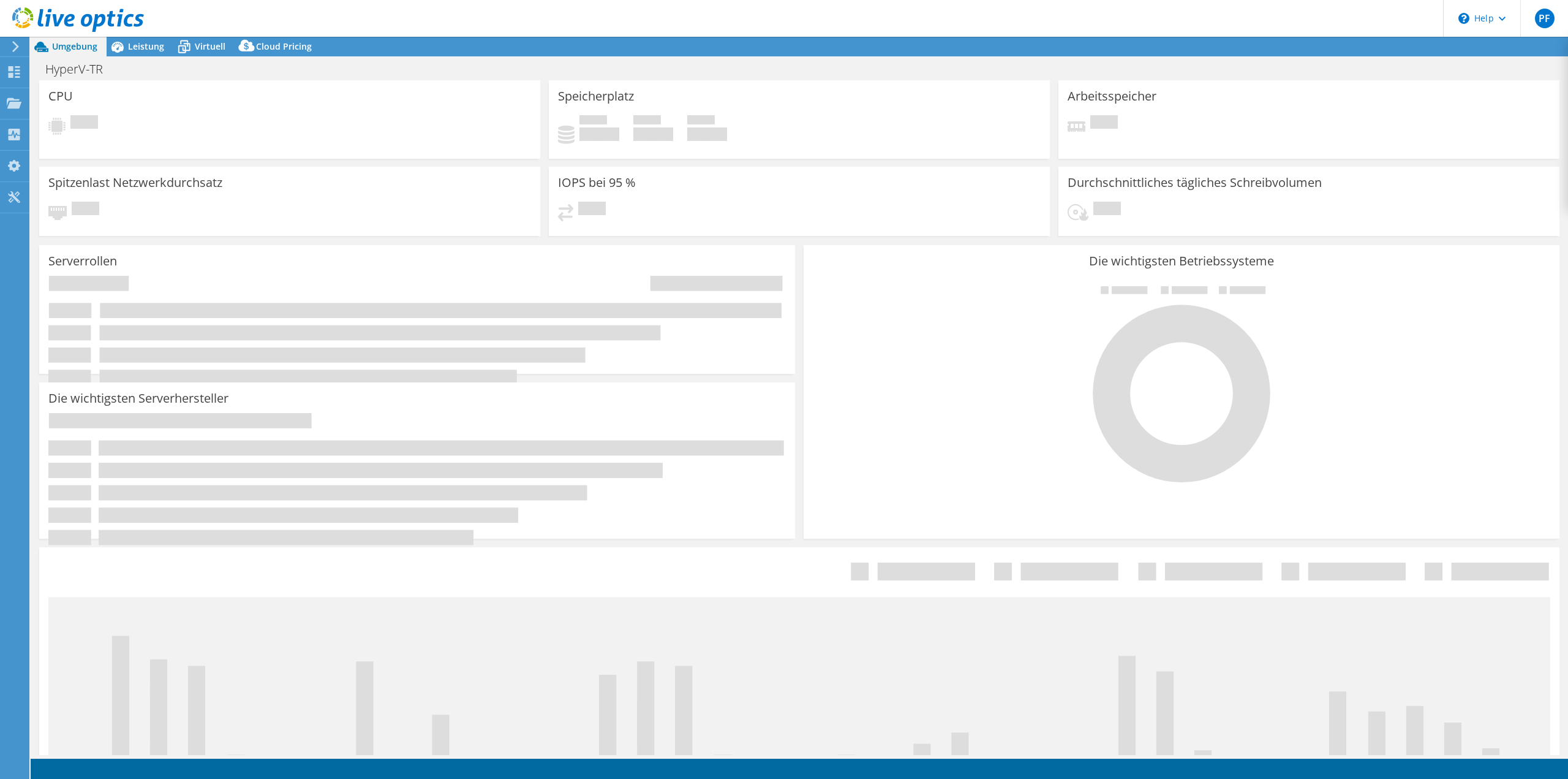
select select "EUFrankfurt"
select select "EUR"
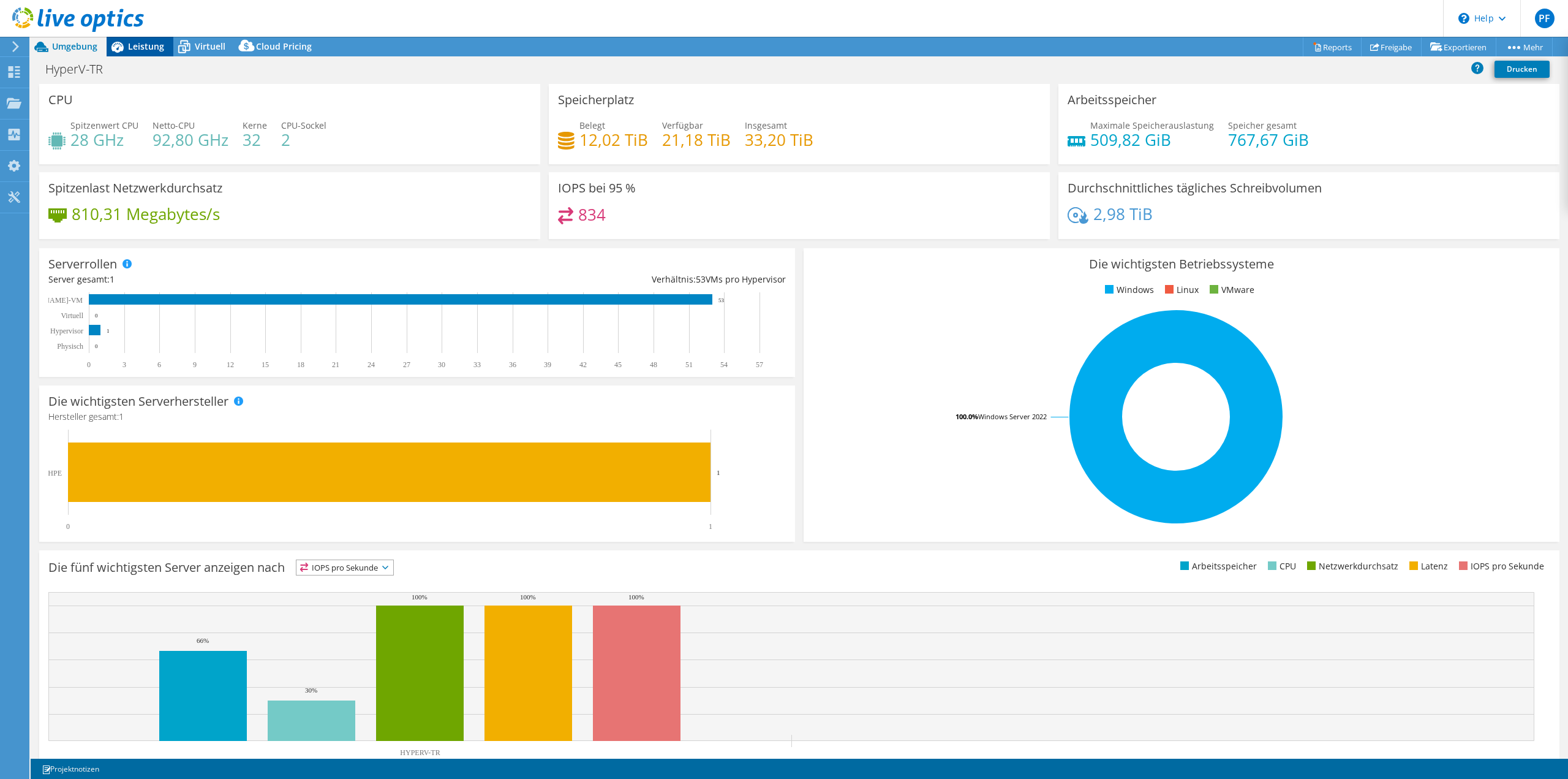
click at [144, 46] on span "Leistung" at bounding box center [146, 46] width 36 height 12
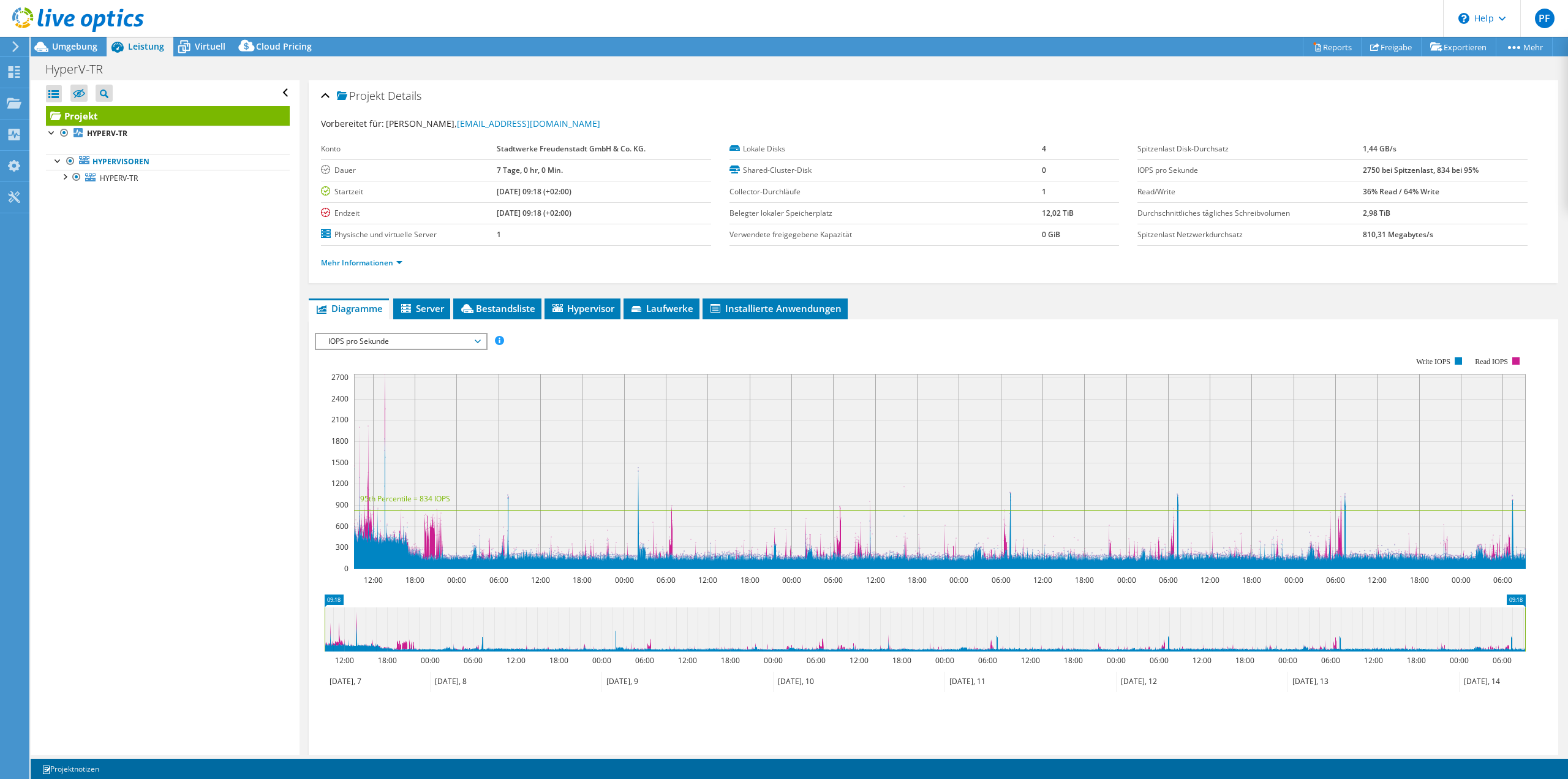
click at [386, 339] on span "IOPS pro Sekunde" at bounding box center [401, 341] width 157 height 15
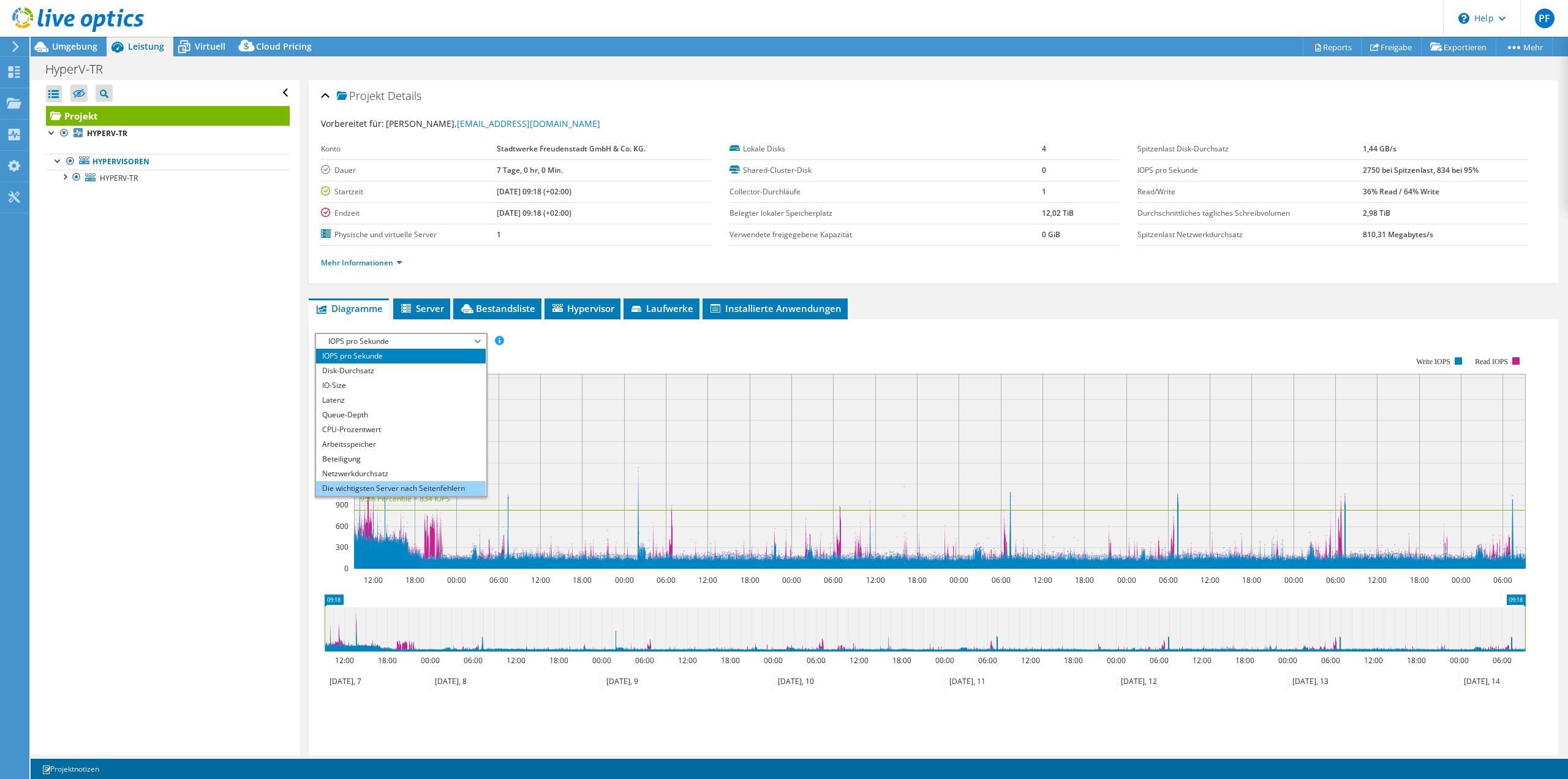
click at [403, 488] on li "Die wichtigsten Server nach Seitenfehlern" at bounding box center [401, 489] width 170 height 15
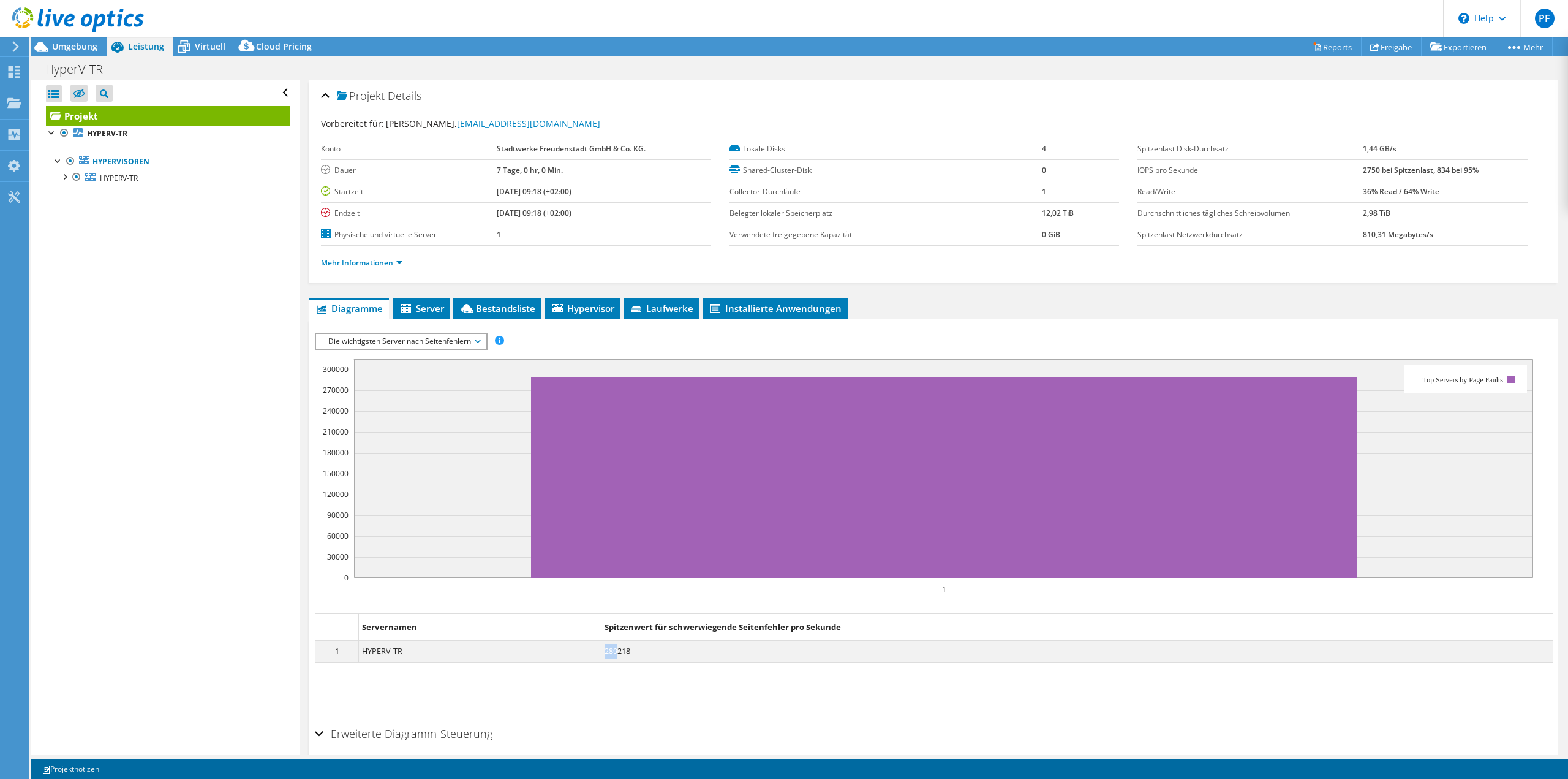
drag, startPoint x: 615, startPoint y: 652, endPoint x: 598, endPoint y: 654, distance: 17.1
click at [602, 654] on dd "289218" at bounding box center [1077, 651] width 951 height 21
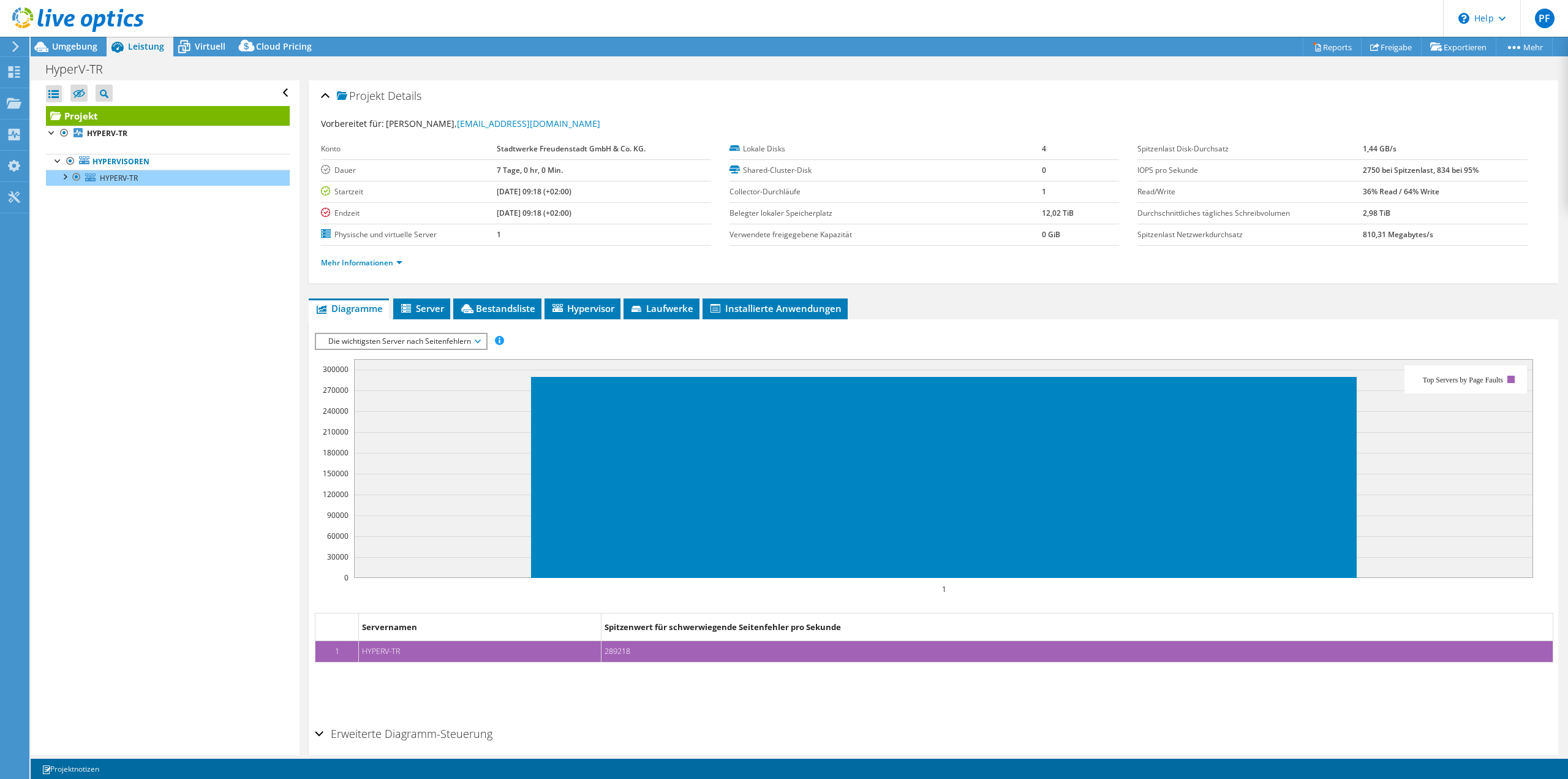
click at [612, 724] on div "Erweiterte Diagramm-Steuerung" at bounding box center [934, 734] width 1238 height 27
drag, startPoint x: 664, startPoint y: 625, endPoint x: 842, endPoint y: 623, distance: 178.0
click at [842, 623] on dt "Spitzenwert für schwerwiegende Seitenfehler pro Sekunde" at bounding box center [1077, 626] width 951 height 28
copy dt "schwerwiegende Seitenfehler pro Sekunde"
